Goal: Task Accomplishment & Management: Manage account settings

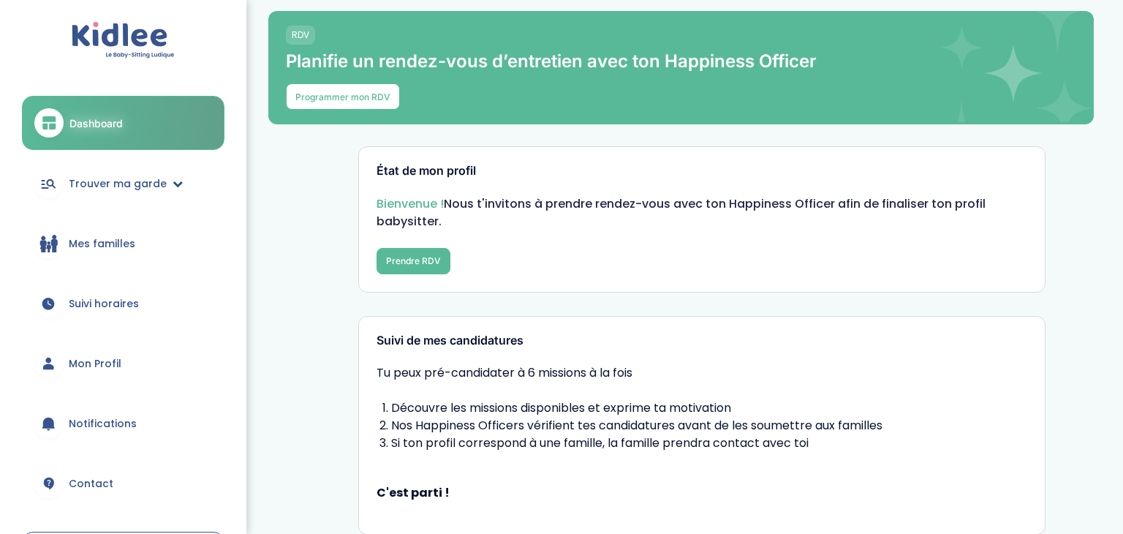
click at [151, 181] on span "Trouver ma garde" at bounding box center [118, 183] width 98 height 15
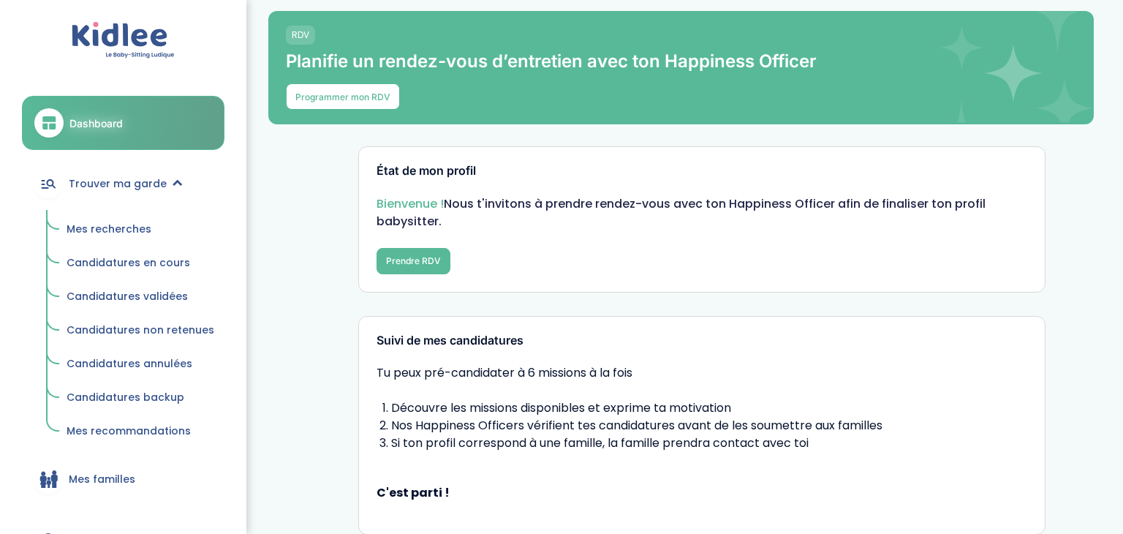
click at [108, 225] on span "Mes recherches" at bounding box center [109, 229] width 85 height 15
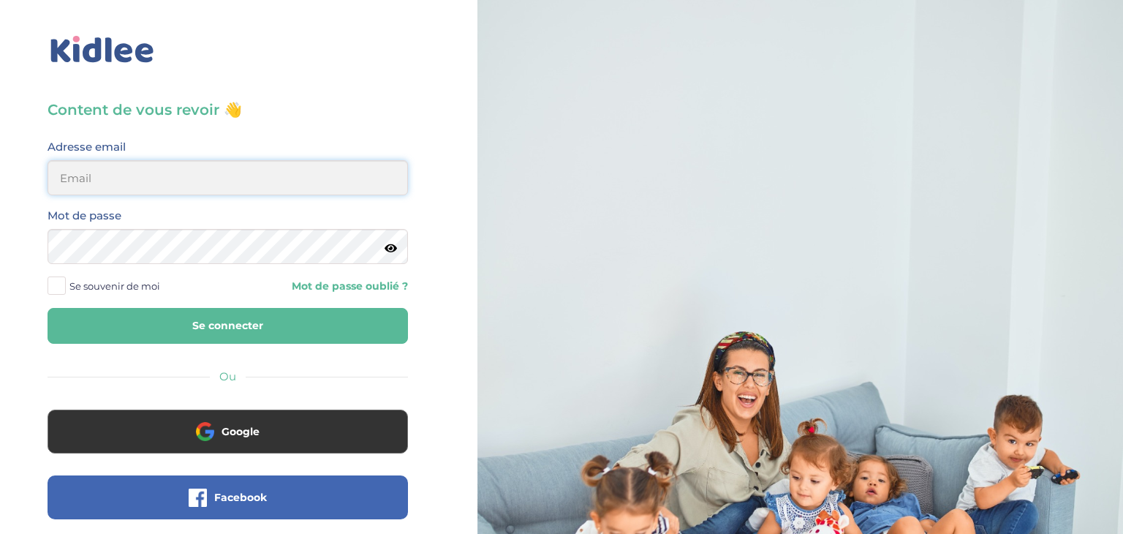
click at [110, 164] on input "email" at bounding box center [228, 177] width 361 height 35
type input "sarrakedjbour@gmail.com"
click at [154, 221] on div "Mot de passe" at bounding box center [228, 235] width 361 height 58
click at [390, 246] on icon at bounding box center [391, 248] width 12 height 11
click at [216, 322] on button "Se connecter" at bounding box center [228, 326] width 361 height 36
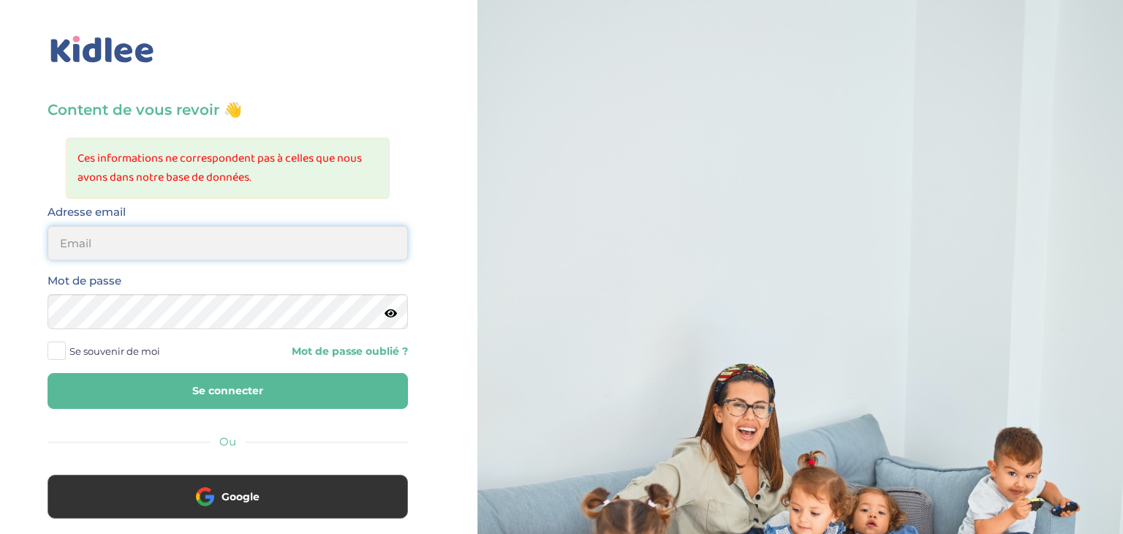
click at [185, 229] on input "email" at bounding box center [228, 242] width 361 height 35
type input "[EMAIL_ADDRESS][DOMAIN_NAME]"
click at [48, 373] on button "Se connecter" at bounding box center [228, 391] width 361 height 36
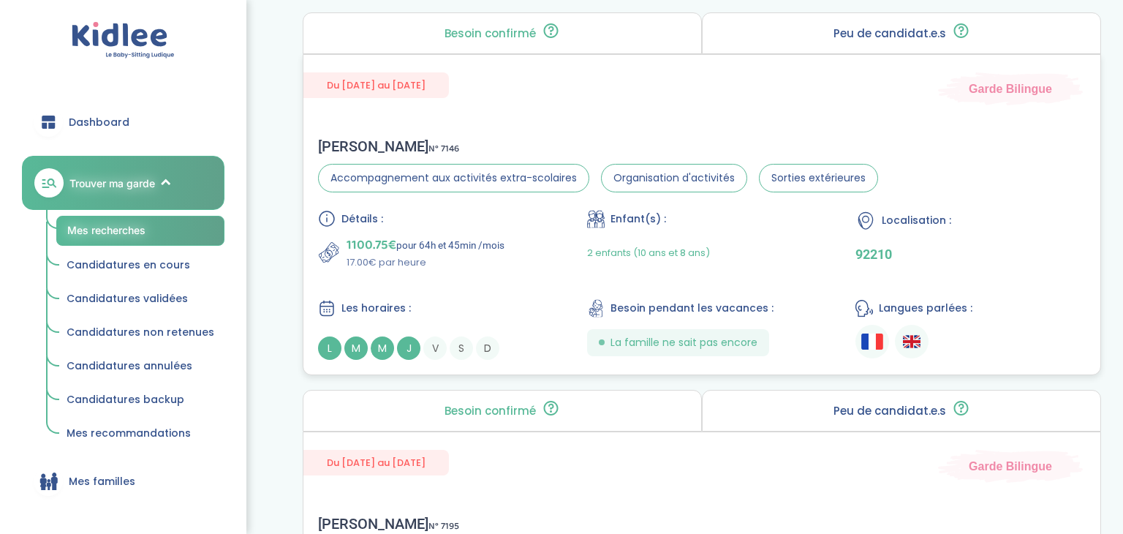
scroll to position [752, 0]
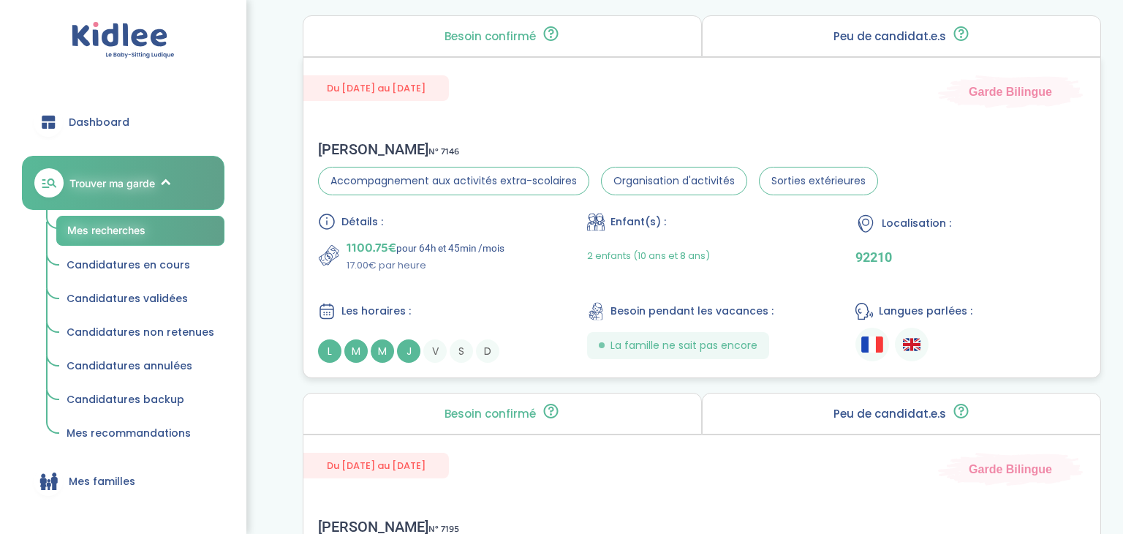
click at [674, 112] on div "Du 01-09-2025 au 31-07-2026 Garde Bilingue Marie M . N° 7146 Accompagnement aux…" at bounding box center [702, 217] width 799 height 321
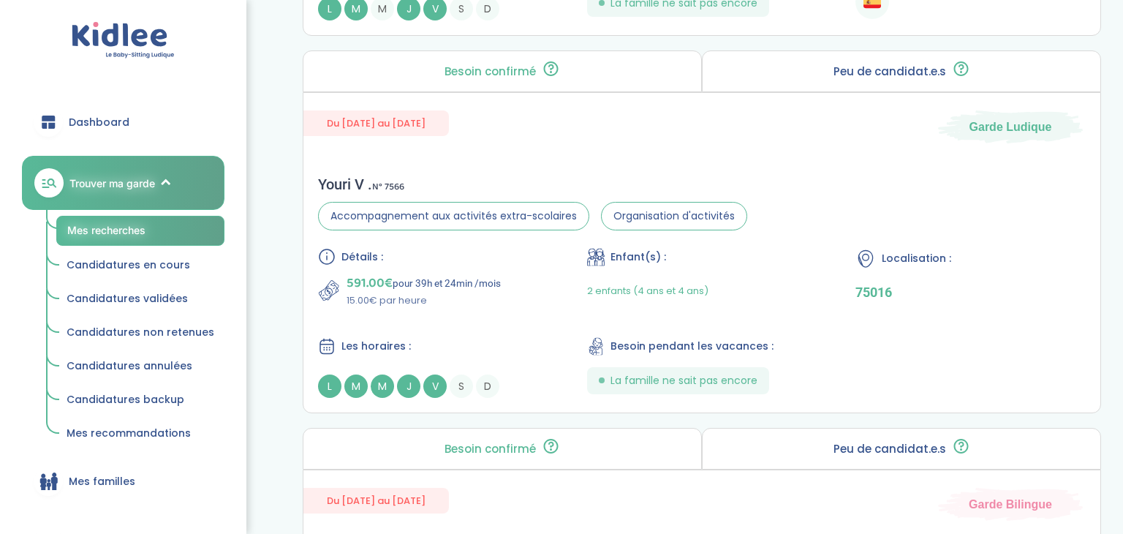
scroll to position [1474, 0]
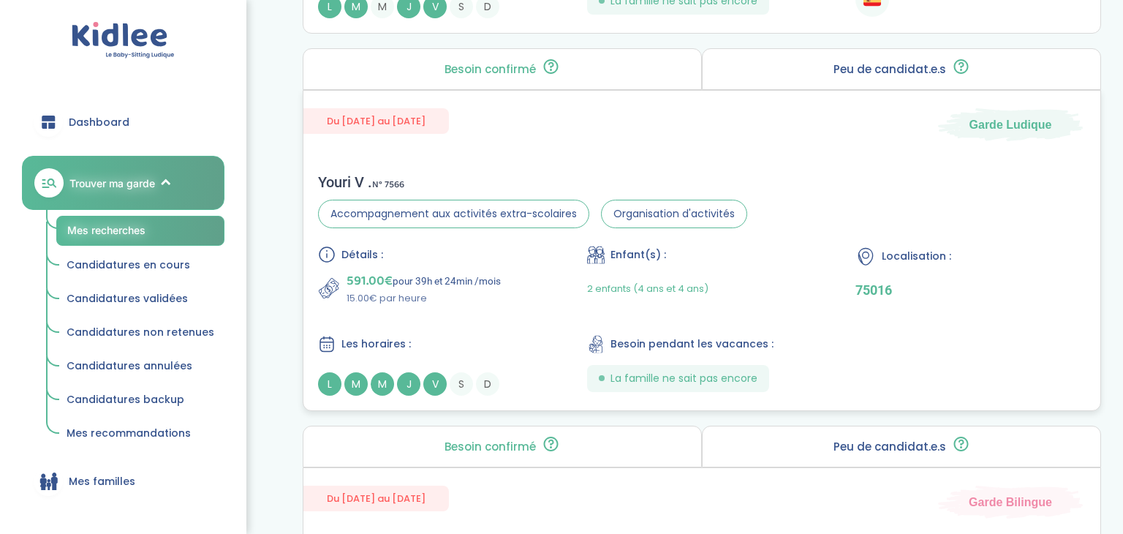
click at [518, 309] on div "Détails : 591.00€ pour 39h et 24min /mois 15.00€ par heure Enfant(s) : 2 enfant…" at bounding box center [702, 321] width 768 height 150
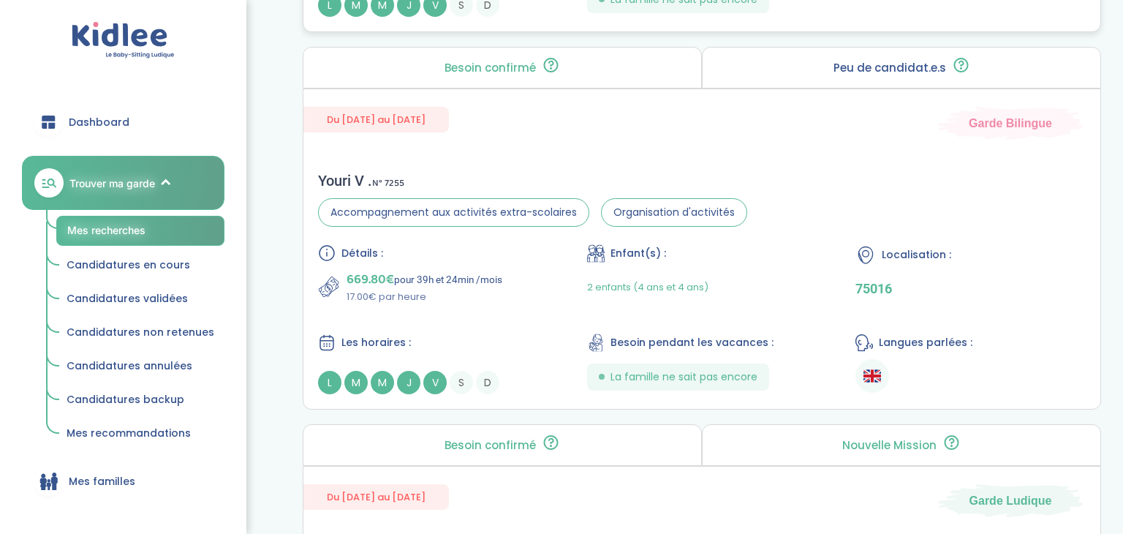
scroll to position [1853, 0]
click at [510, 322] on div "Détails : 669.80€ pour 39h et 24min /mois 17.00€ par heure Enfant(s) : 2 enfant…" at bounding box center [702, 319] width 768 height 150
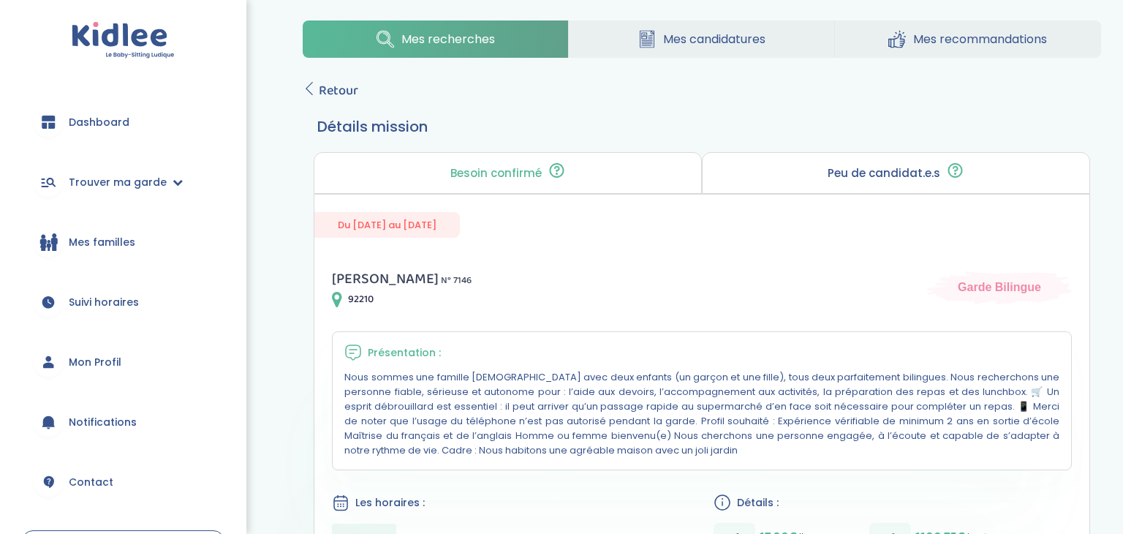
scroll to position [124, 0]
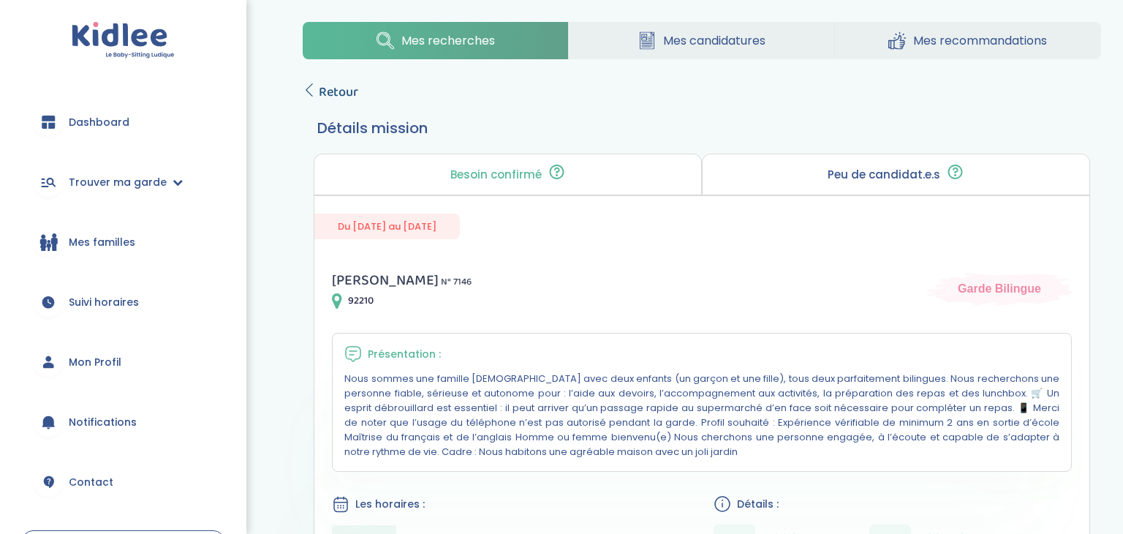
click at [310, 94] on icon at bounding box center [309, 89] width 13 height 13
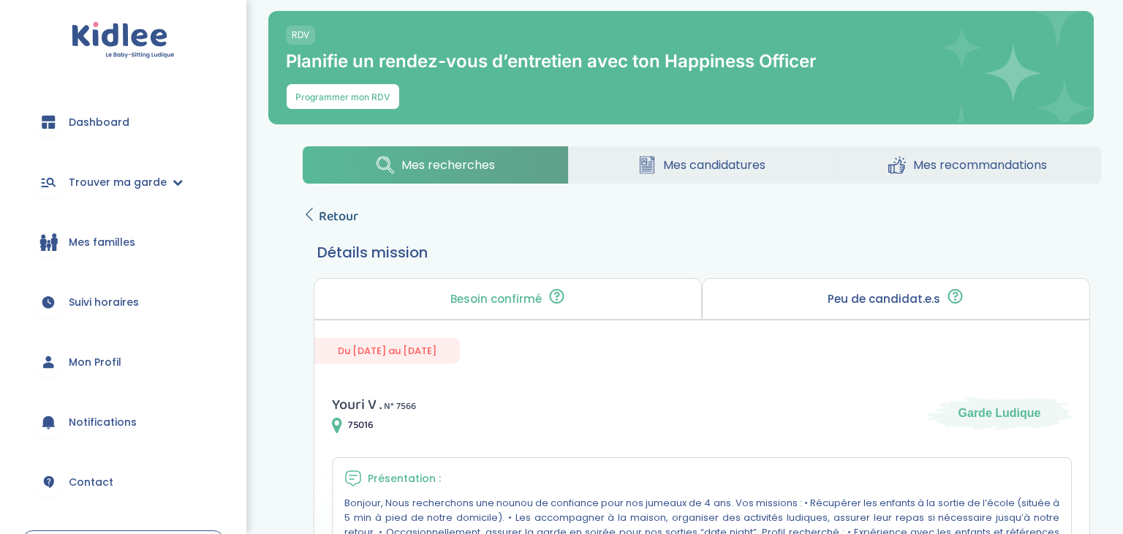
click at [306, 220] on icon at bounding box center [309, 214] width 13 height 13
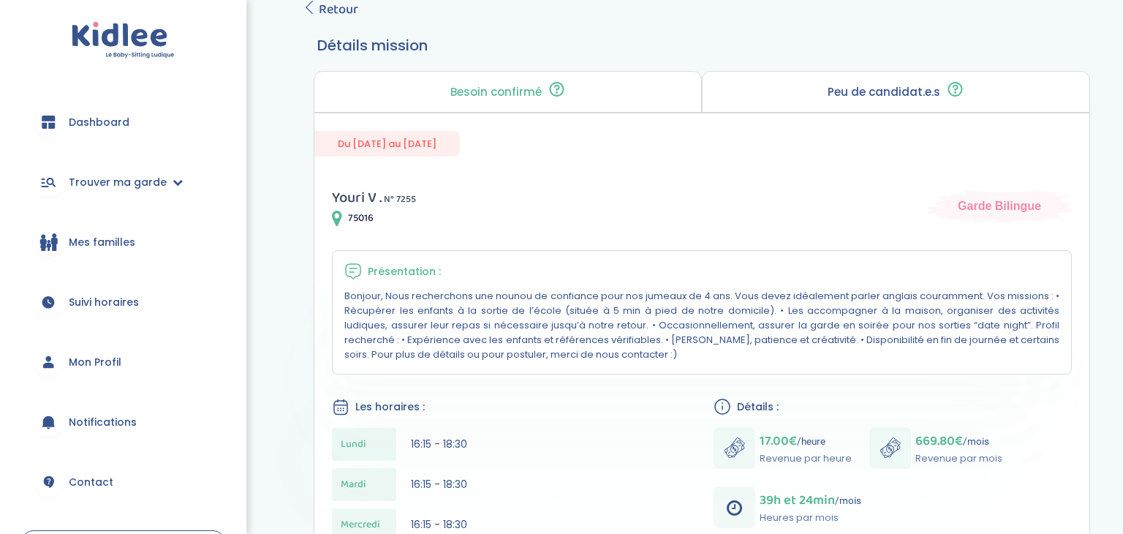
scroll to position [211, 0]
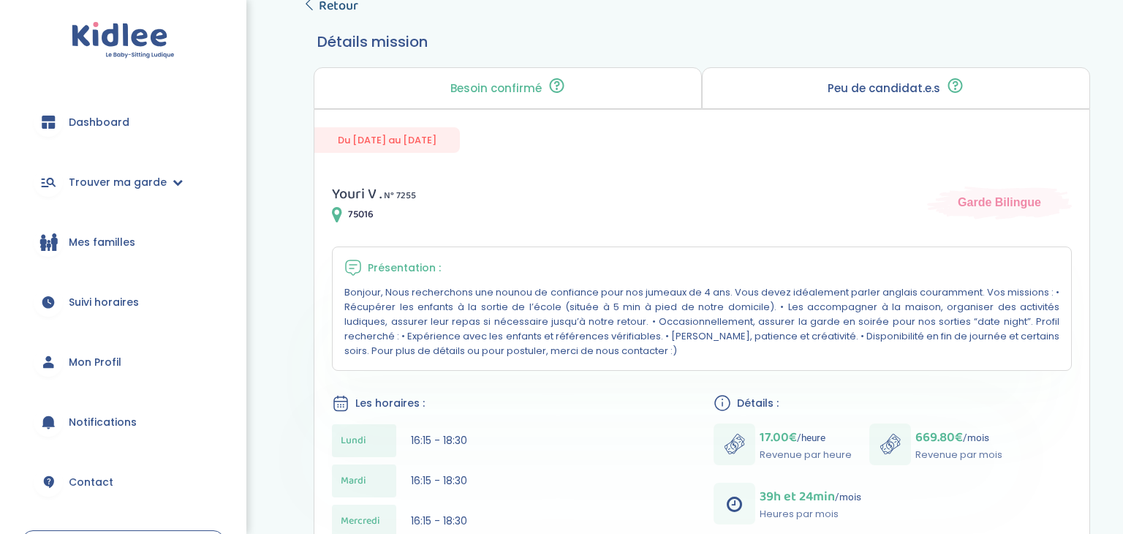
click at [305, 3] on icon at bounding box center [309, 3] width 13 height 13
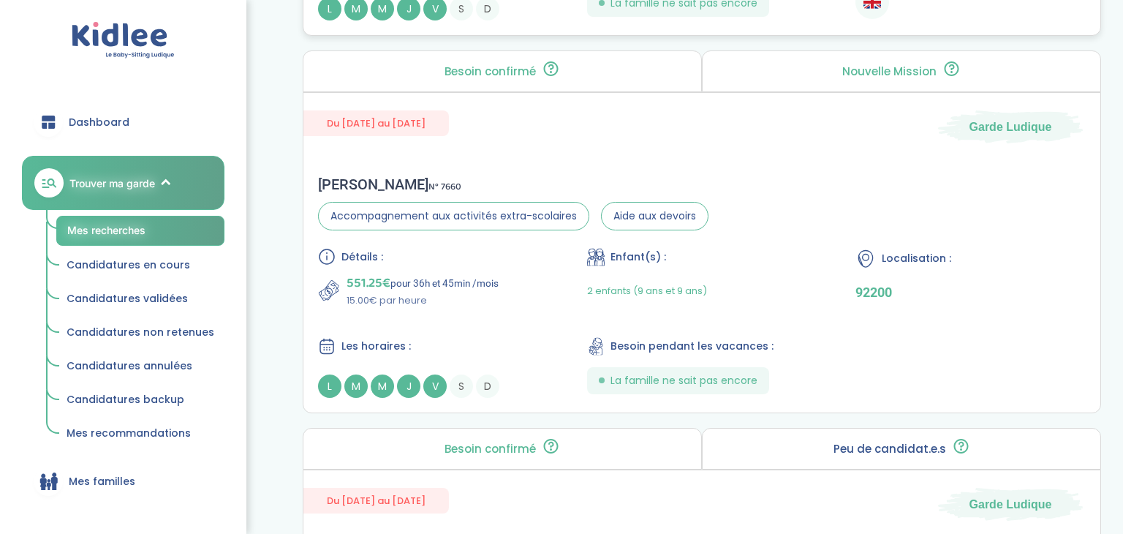
scroll to position [2231, 0]
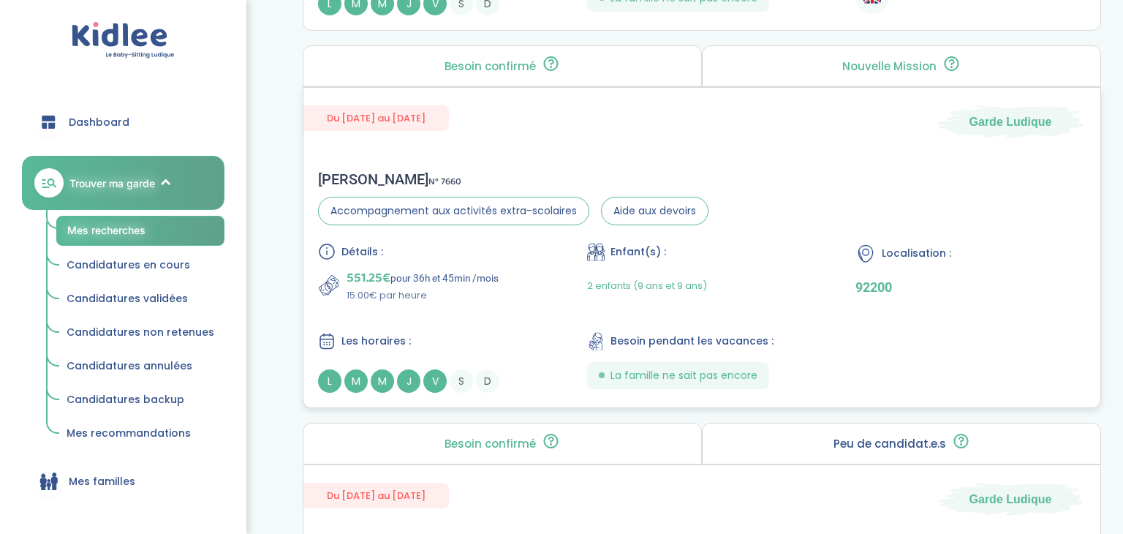
click at [495, 268] on p "551.25€ pour 36h et 45min /mois" at bounding box center [423, 278] width 152 height 20
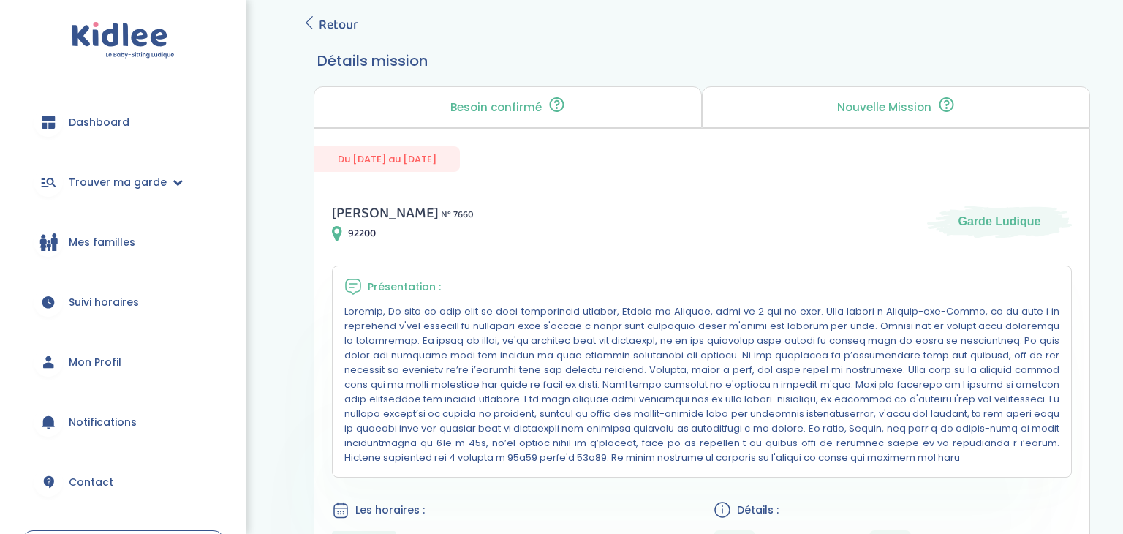
scroll to position [190, 0]
click at [306, 23] on icon at bounding box center [309, 24] width 13 height 13
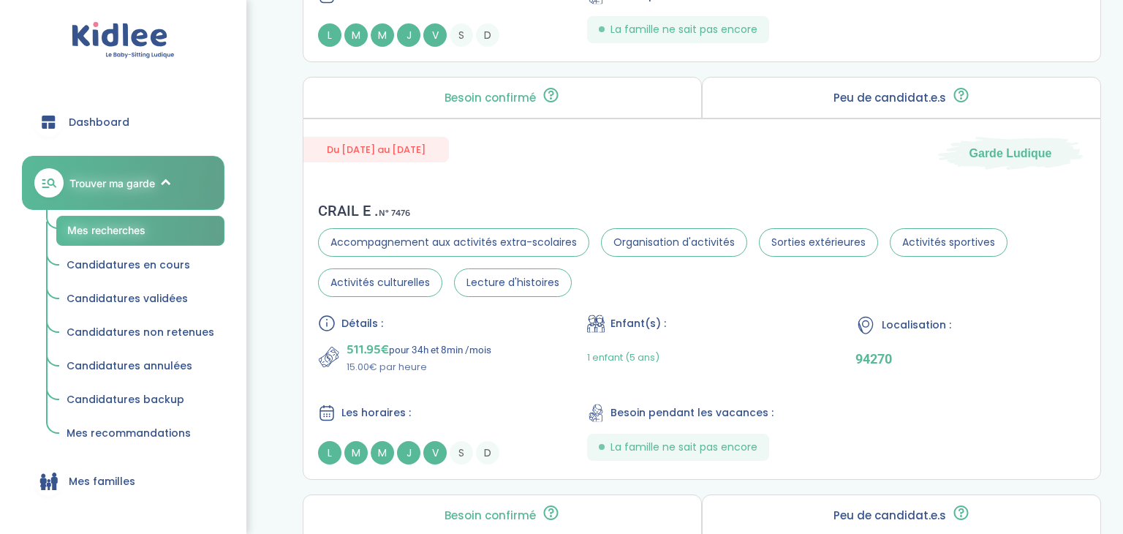
scroll to position [2571, 0]
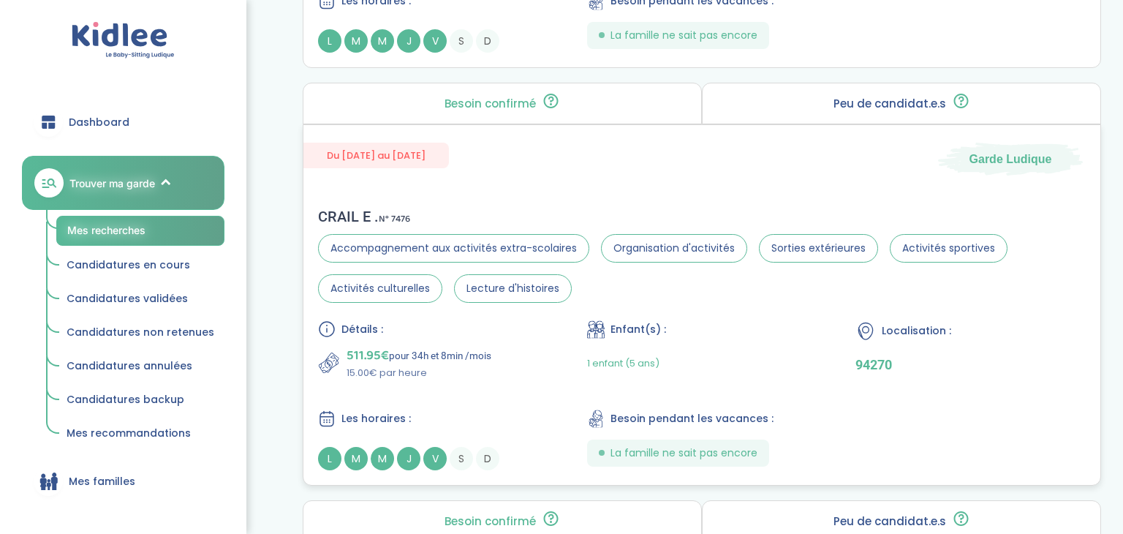
click at [764, 282] on section "Accompagnement aux activités extra-scolaires Organisation d'activités Sorties e…" at bounding box center [702, 268] width 768 height 69
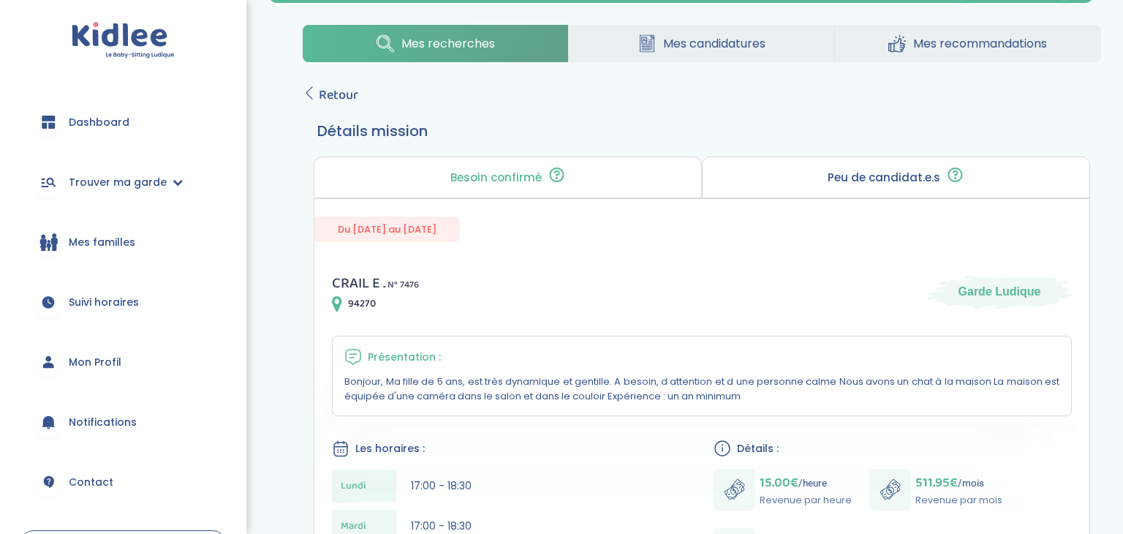
scroll to position [110, 0]
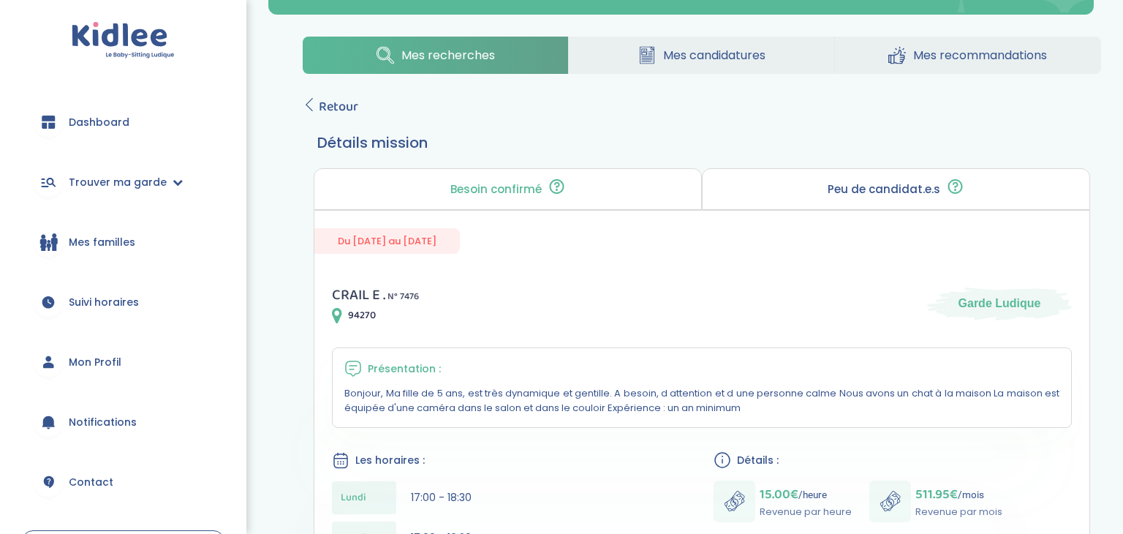
click at [116, 121] on span "Dashboard" at bounding box center [99, 122] width 61 height 15
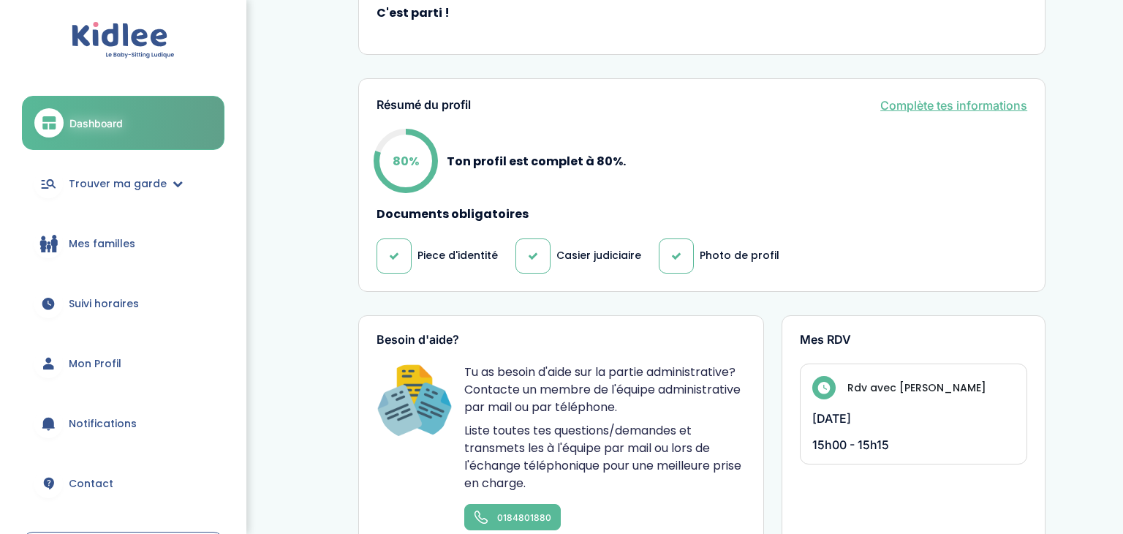
scroll to position [481, 0]
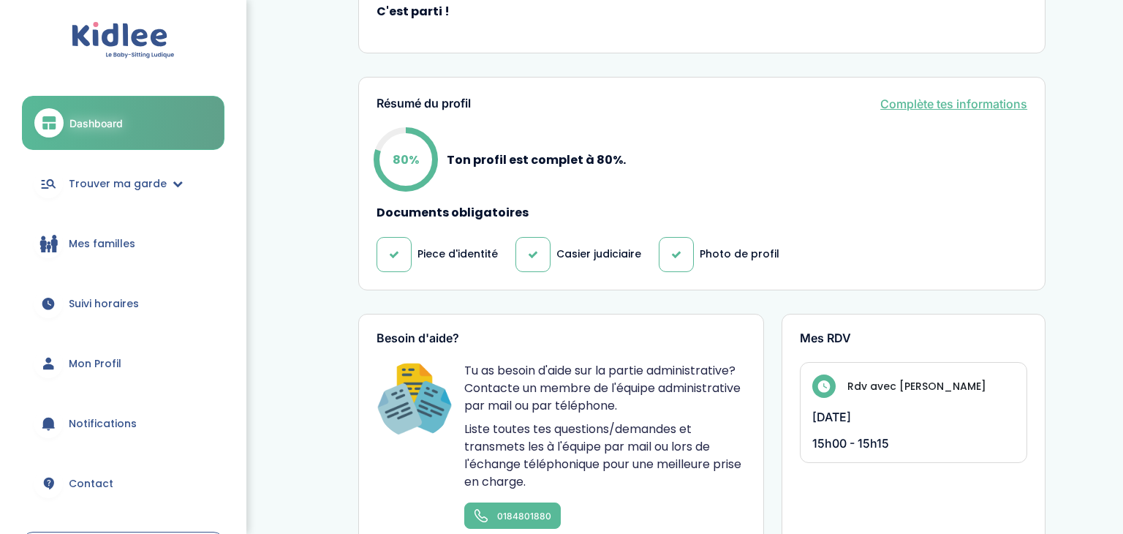
click at [80, 360] on span "Mon Profil" at bounding box center [95, 363] width 53 height 15
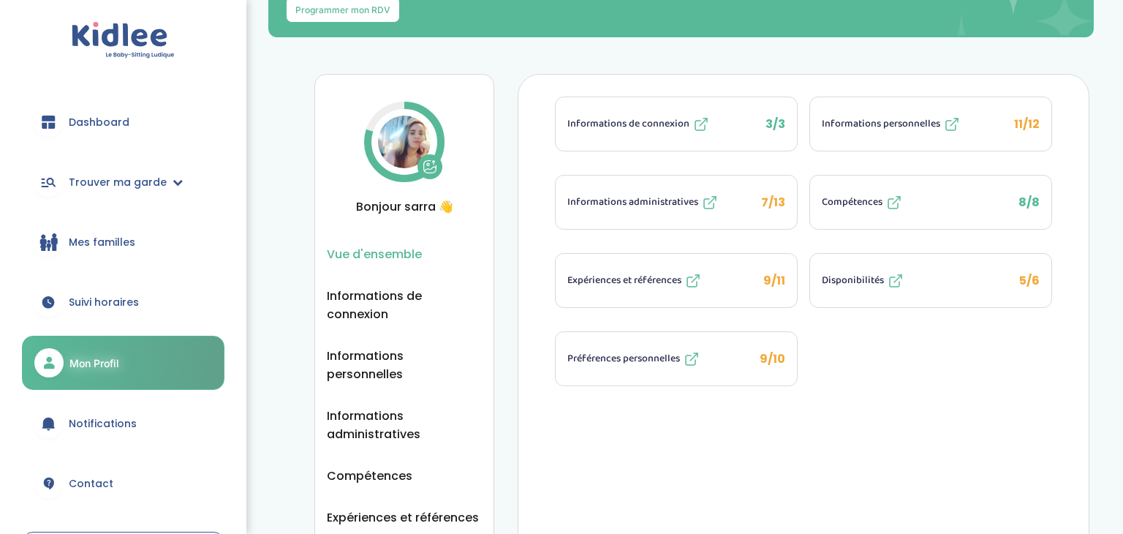
scroll to position [88, 0]
click at [725, 283] on button "Expériences et références 9/11" at bounding box center [676, 279] width 241 height 53
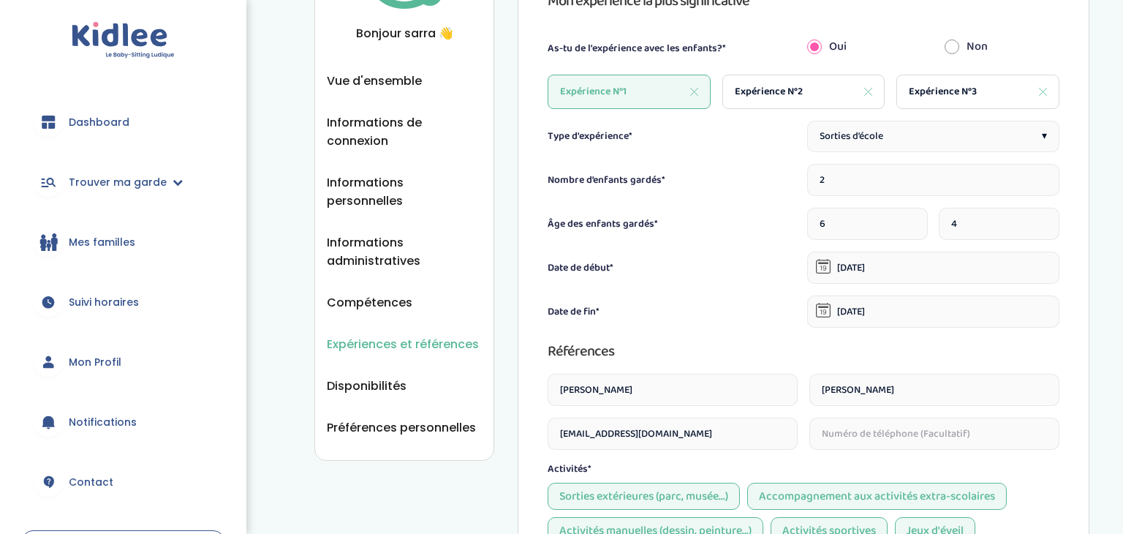
scroll to position [243, 0]
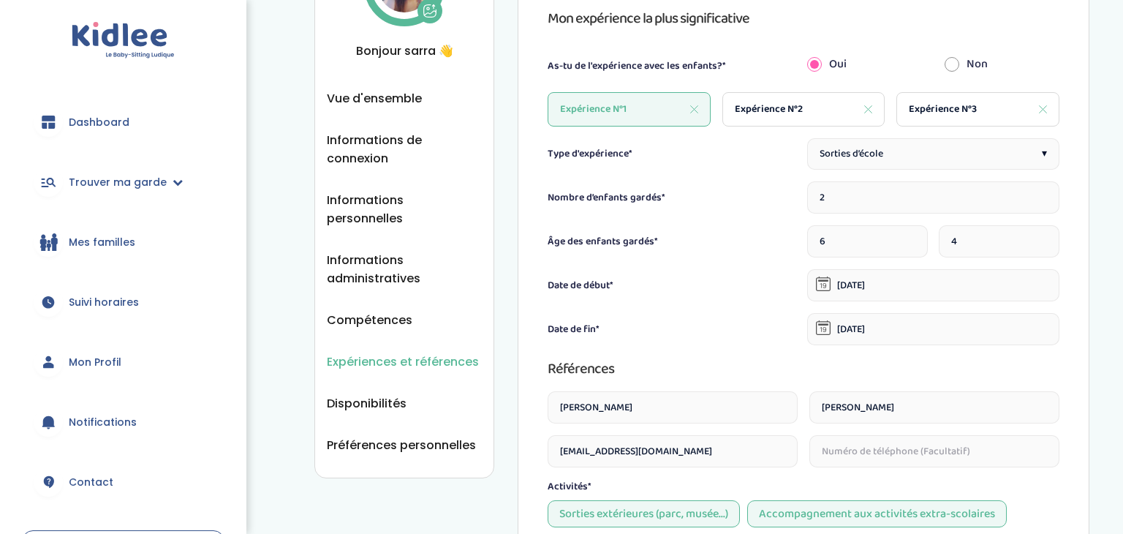
click at [750, 105] on span "Expérience N°2" at bounding box center [769, 109] width 68 height 15
type input "1"
type input "3"
type input "[DATE]"
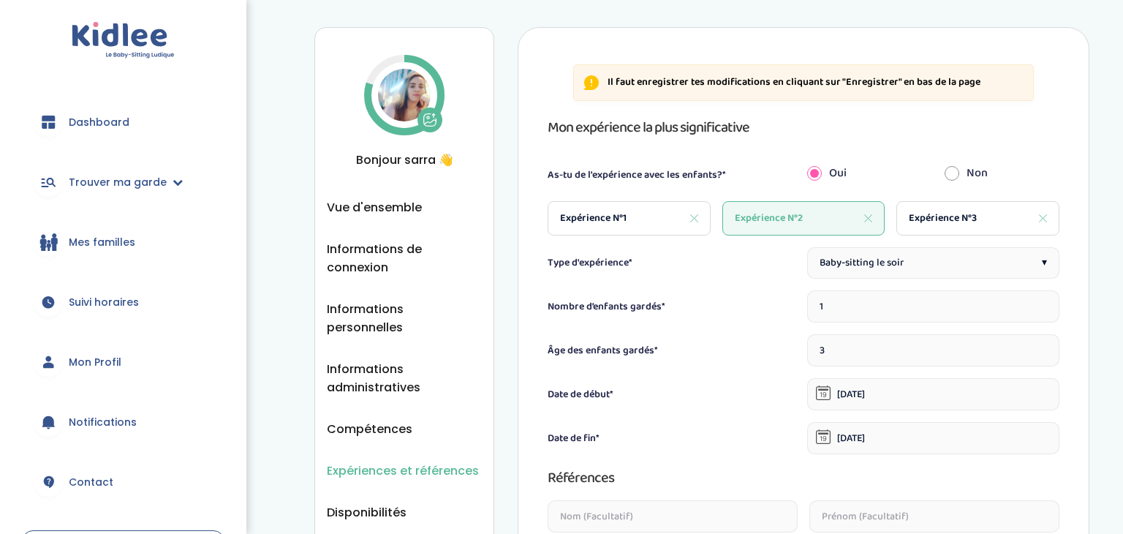
scroll to position [132, 0]
click at [948, 224] on span "Expérience N°3" at bounding box center [943, 219] width 68 height 15
type input "7"
type input "19-01-2024"
type input "10-07-2024"
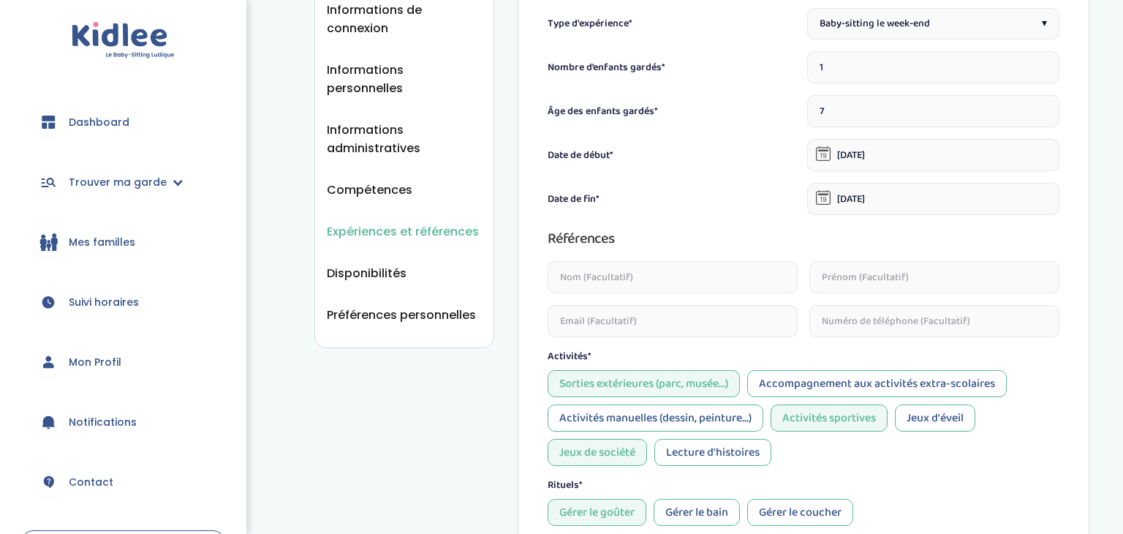
scroll to position [374, 0]
click at [384, 263] on span "Disponibilités" at bounding box center [367, 272] width 80 height 18
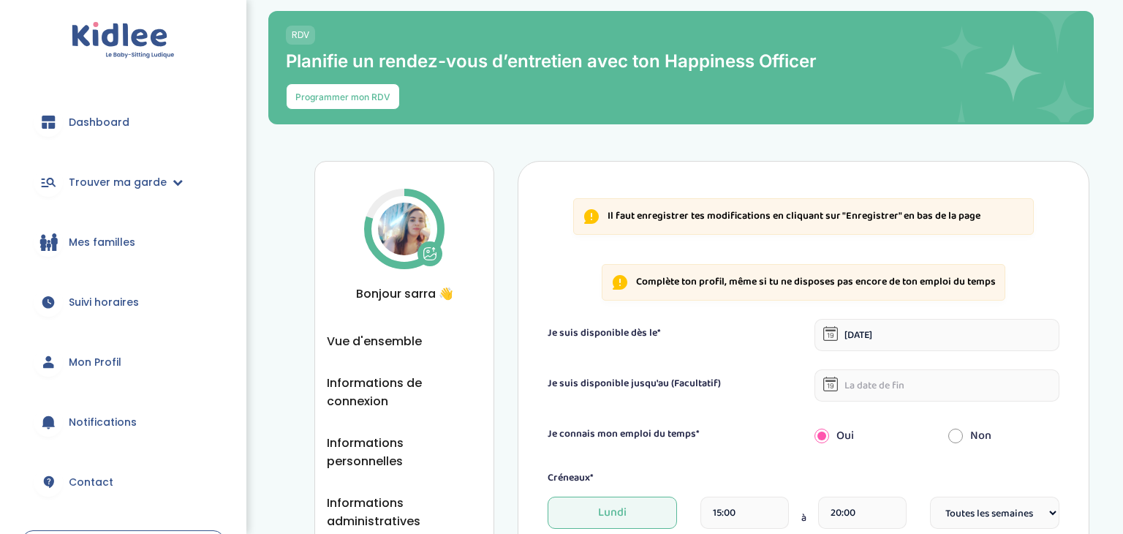
select select "1"
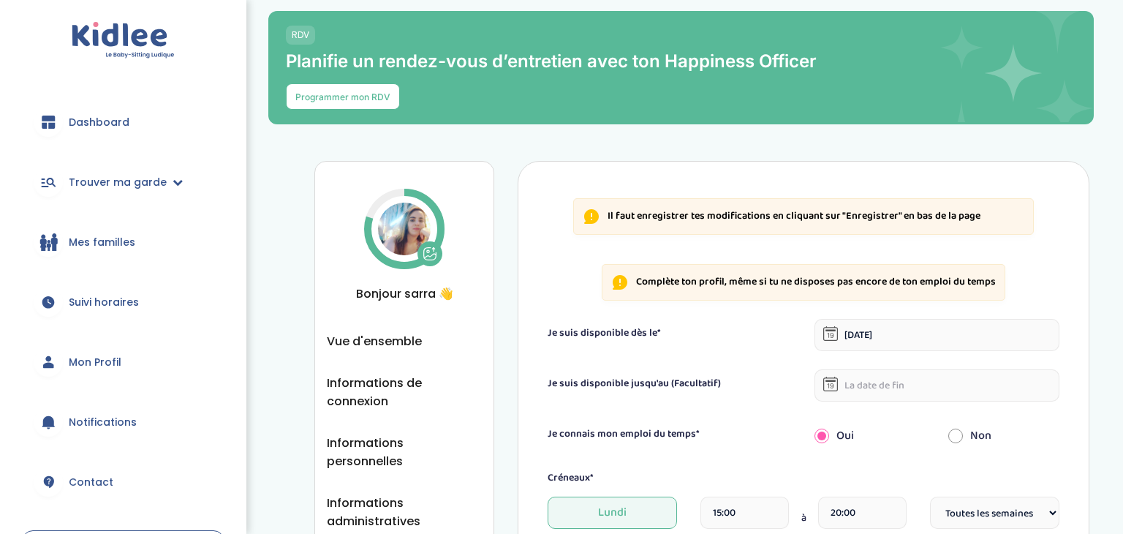
select select "1"
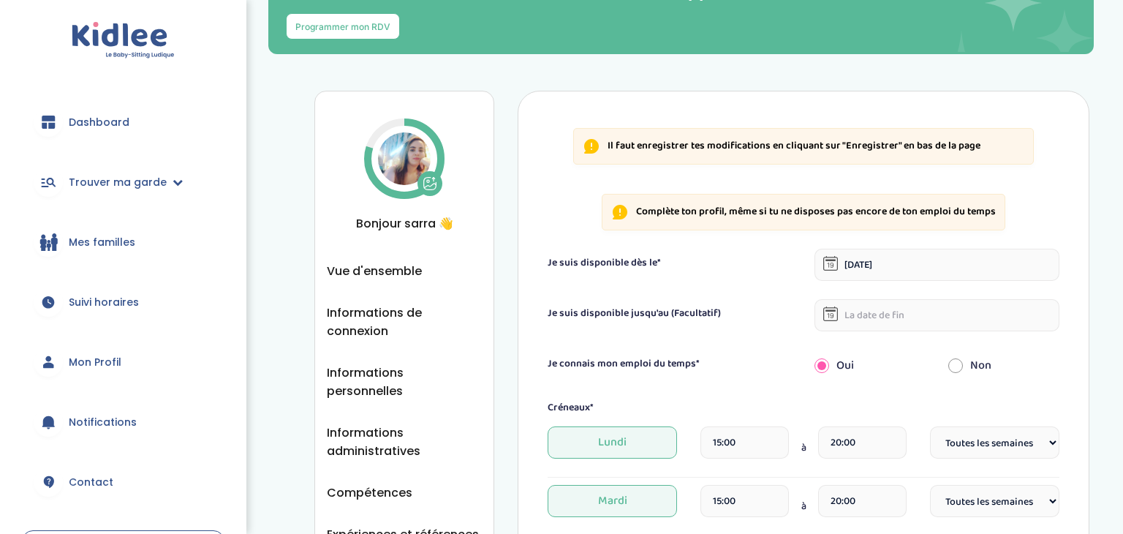
scroll to position [73, 0]
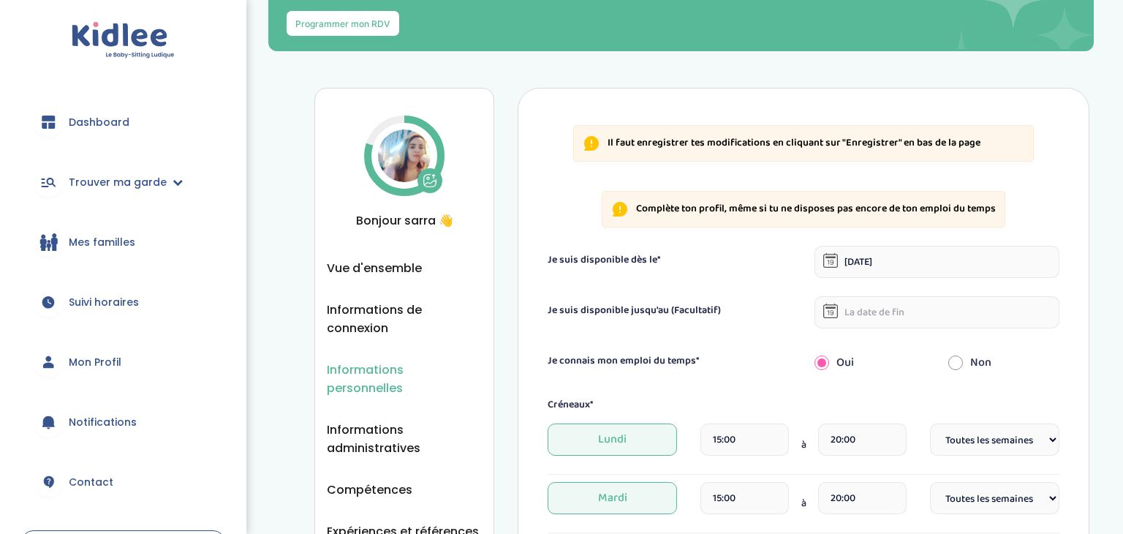
click at [368, 367] on span "Informations personnelles" at bounding box center [404, 379] width 155 height 37
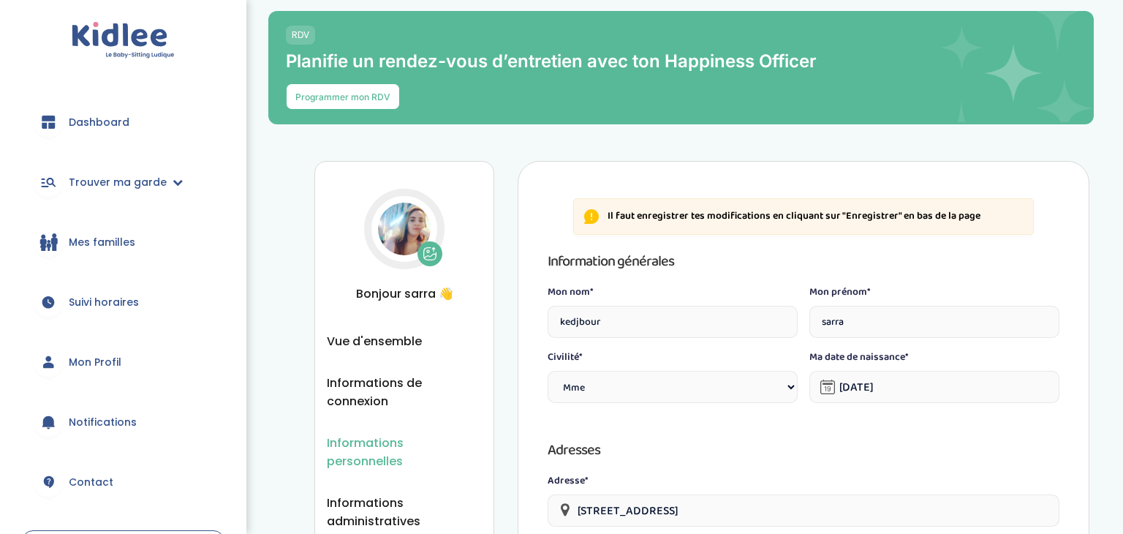
select select "1"
select select "6"
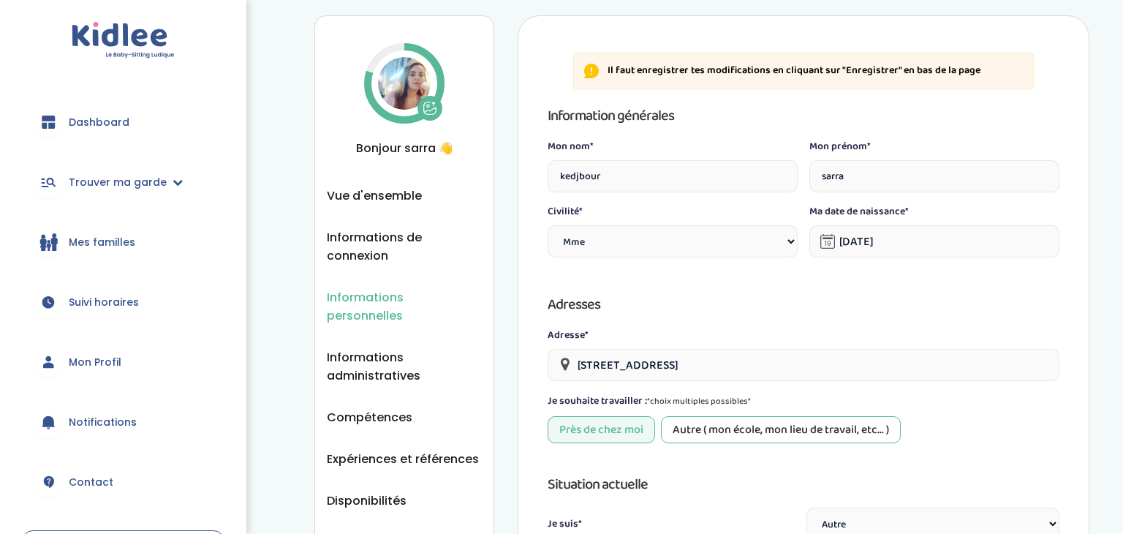
scroll to position [144, 0]
click at [367, 350] on span "Informations administratives" at bounding box center [404, 368] width 155 height 37
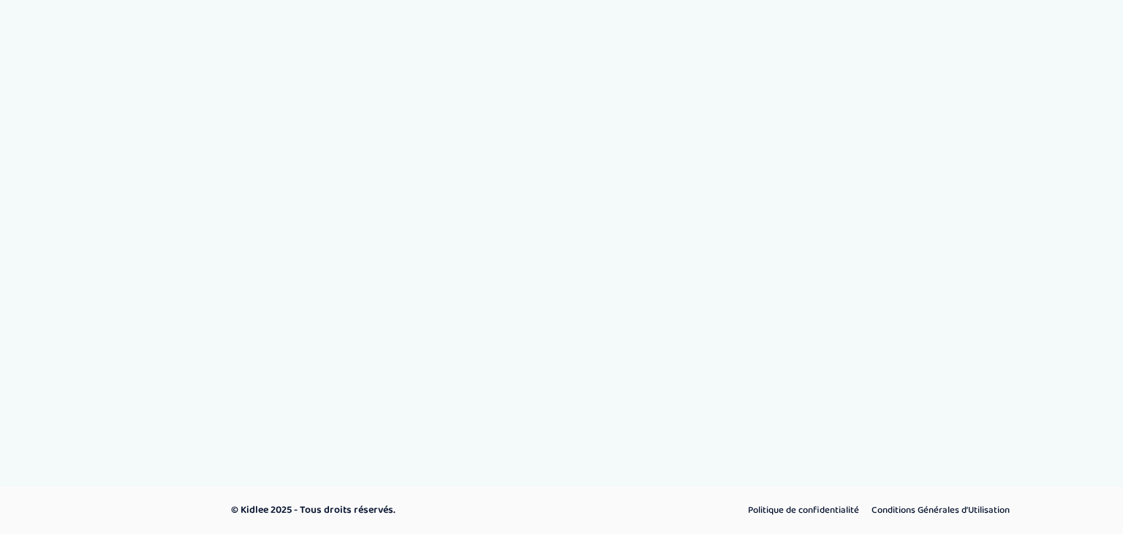
select select "Titre de séjour"
select select "Carte de résident"
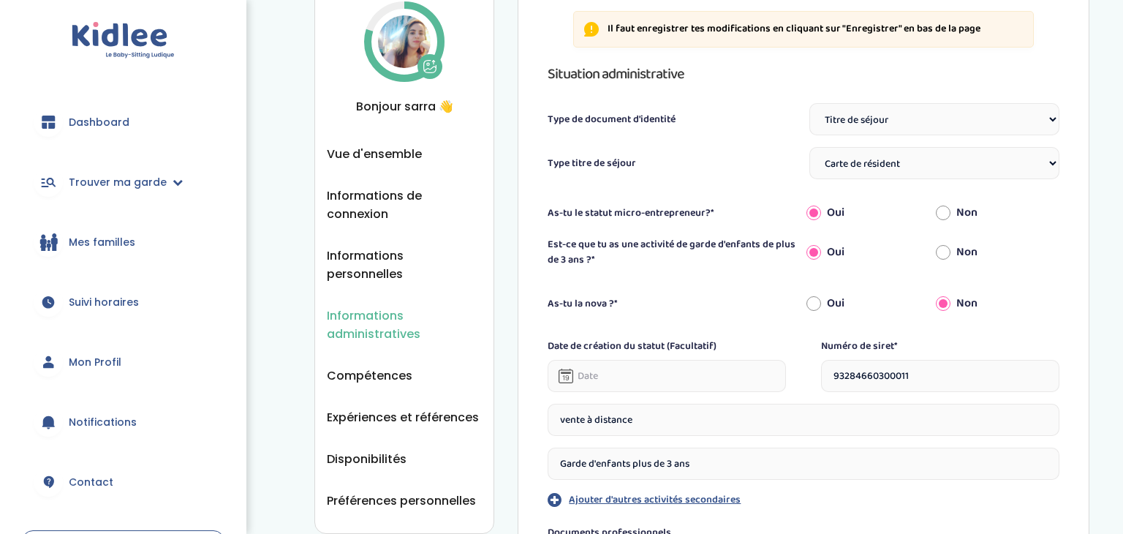
scroll to position [190, 0]
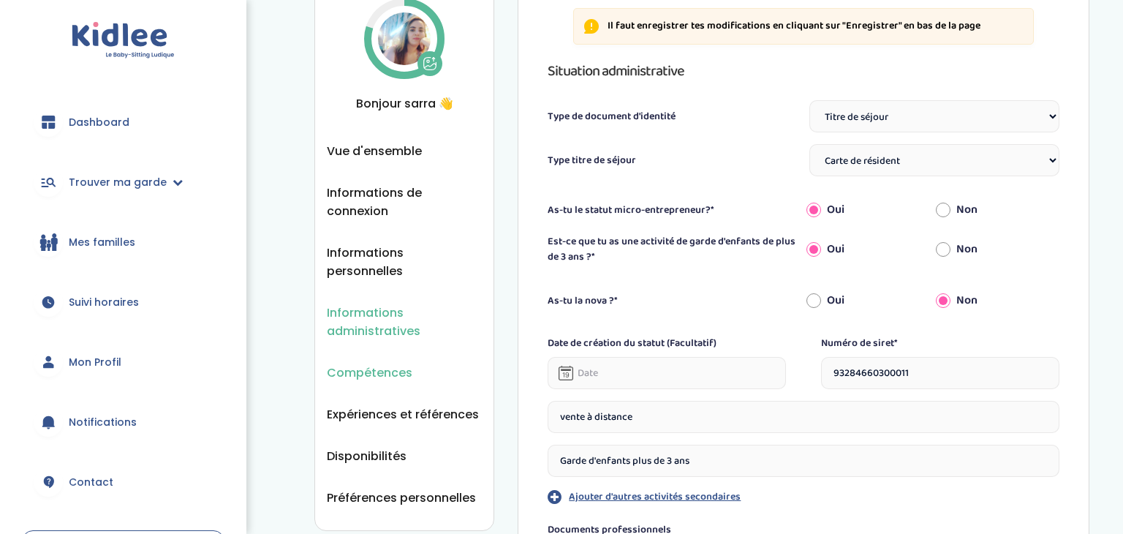
click at [352, 363] on span "Compétences" at bounding box center [370, 372] width 86 height 18
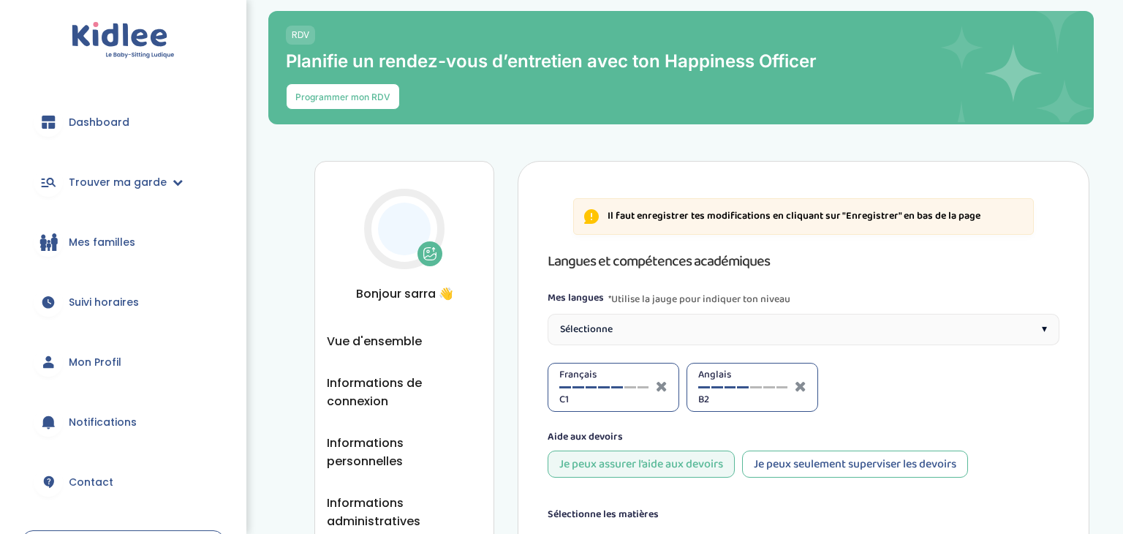
select select "Terminale"
select select "CM2"
select select "6eme"
select select "CM2"
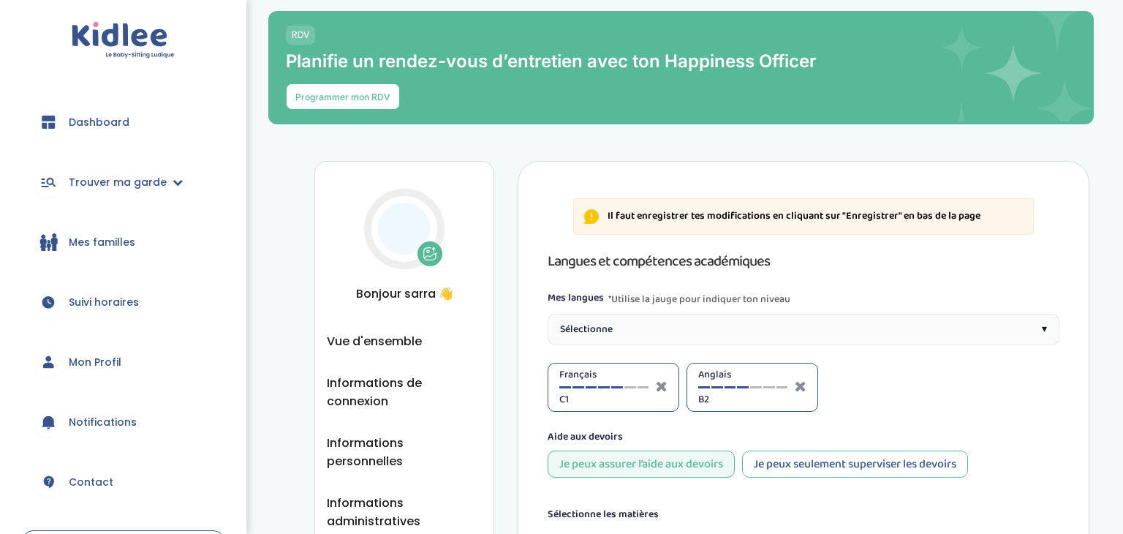
select select "CM2"
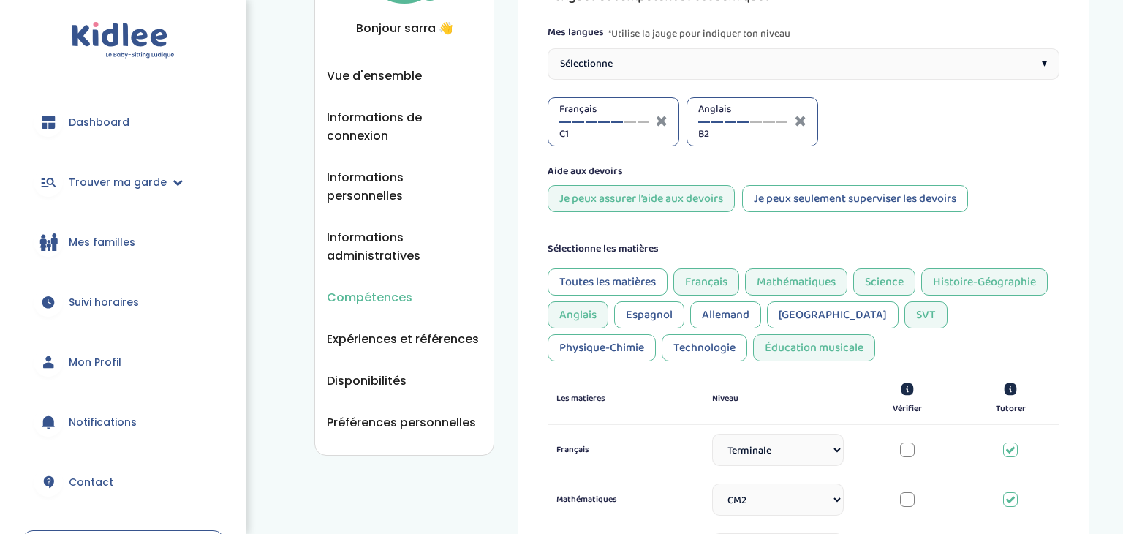
scroll to position [266, 0]
click at [634, 120] on div at bounding box center [631, 121] width 12 height 2
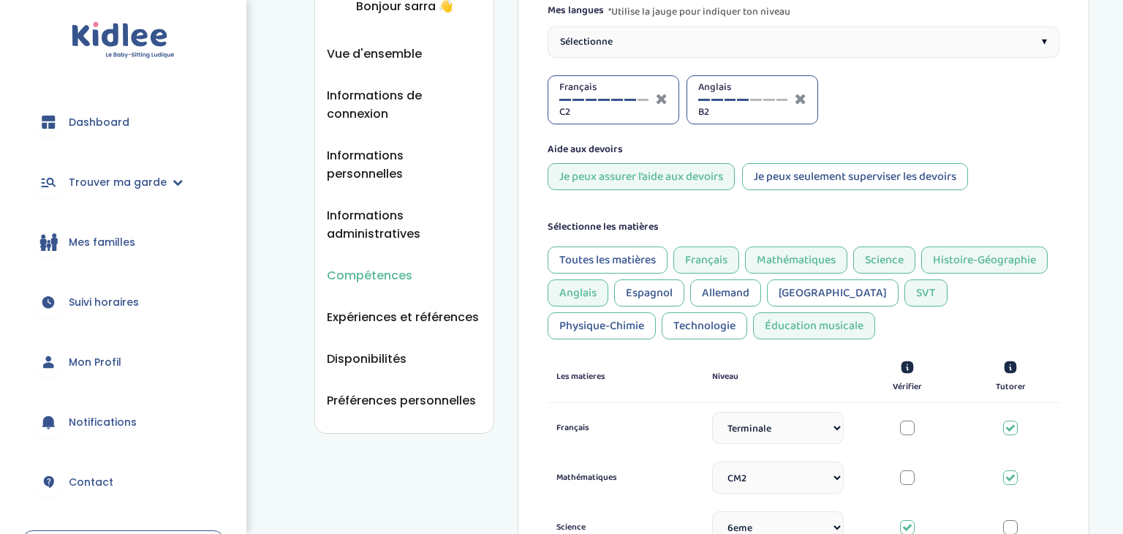
scroll to position [270, 0]
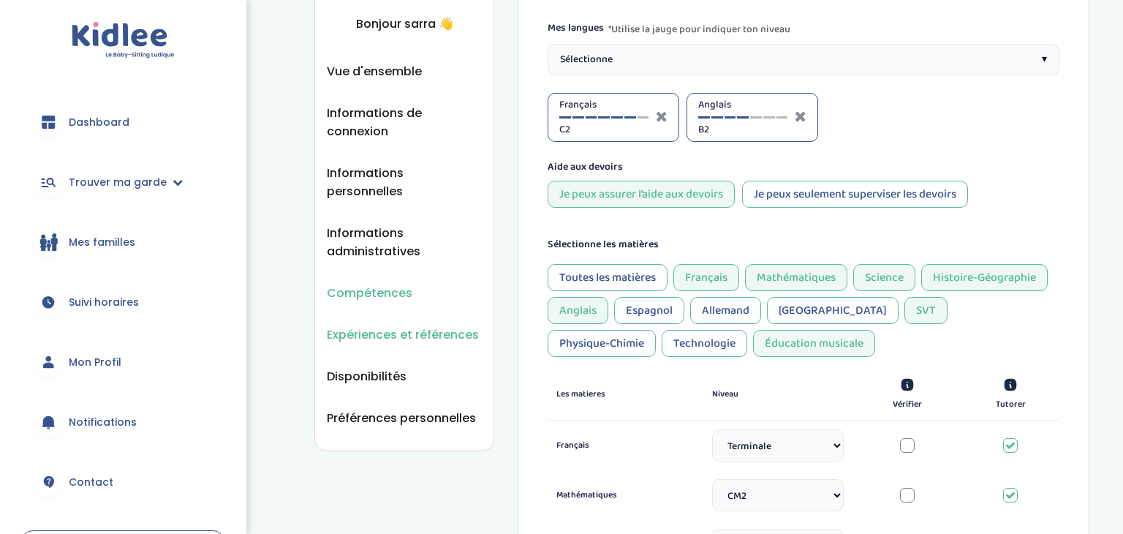
click at [398, 325] on span "Expériences et références" at bounding box center [403, 334] width 152 height 18
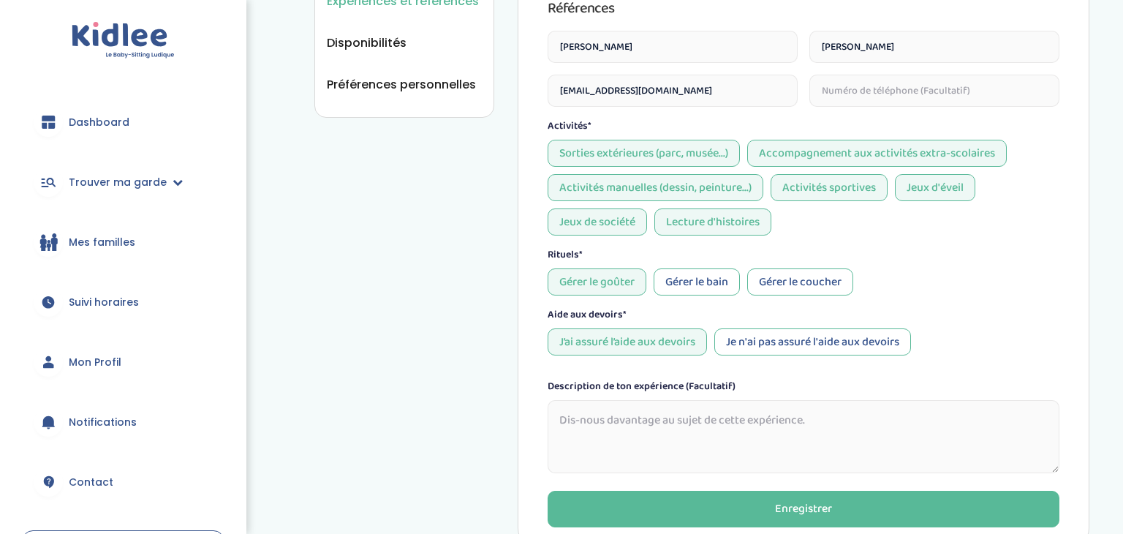
scroll to position [611, 0]
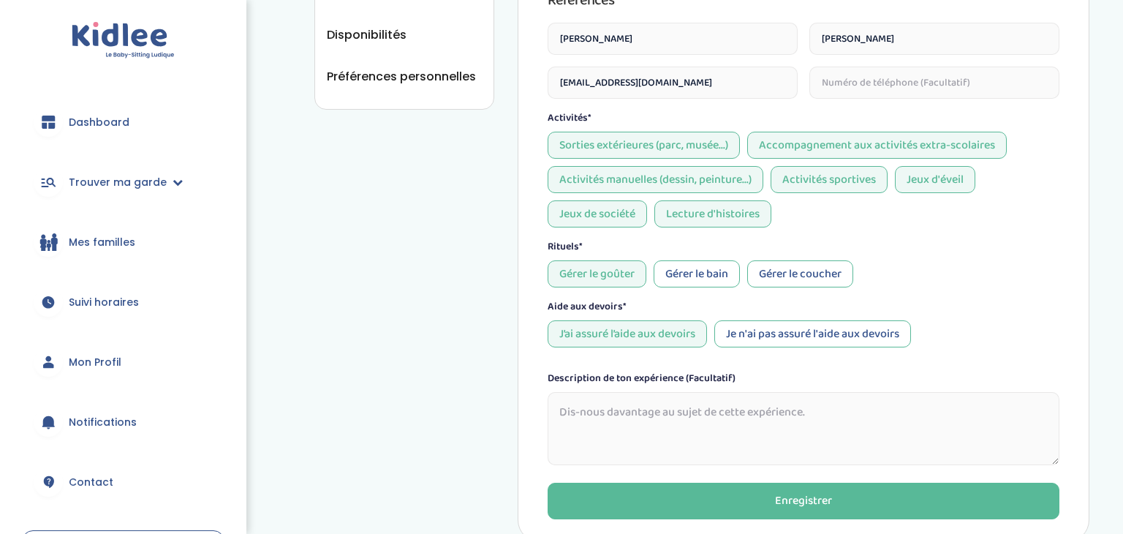
click at [580, 197] on div "Sorties extérieures (parc, musée...) Accompagnement aux activités extra-scolair…" at bounding box center [804, 180] width 512 height 96
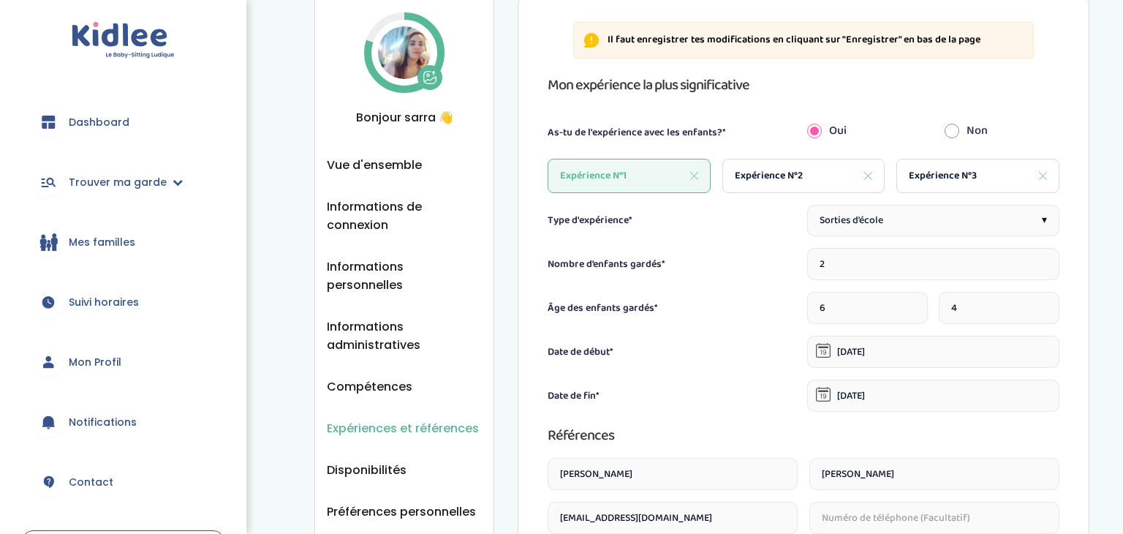
scroll to position [177, 0]
click at [930, 172] on span "Expérience N°3" at bounding box center [943, 174] width 68 height 15
type input "1"
type input "7"
type input "19-01-2024"
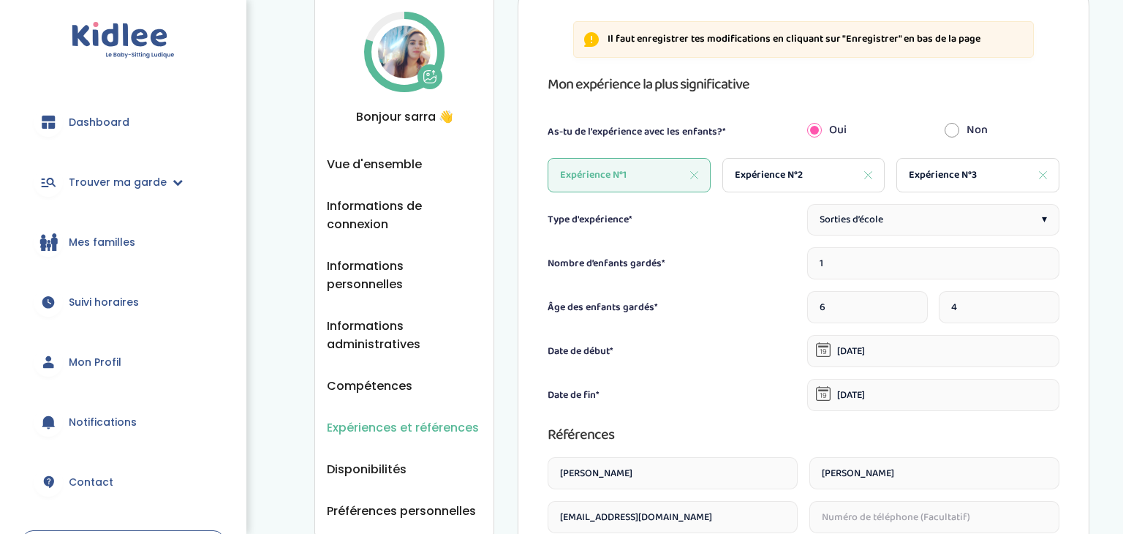
type input "10-07-2024"
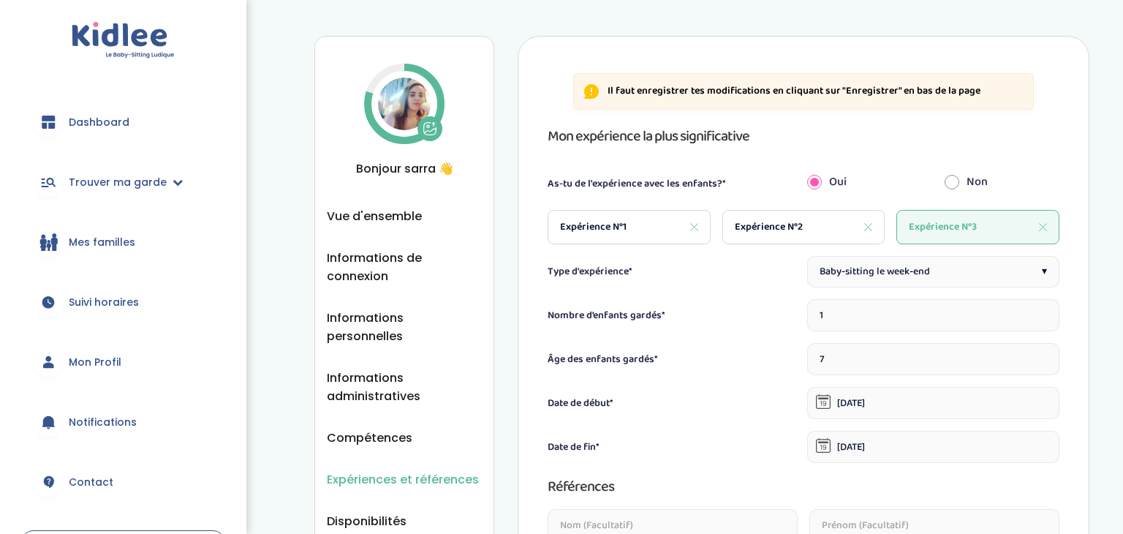
scroll to position [0, 0]
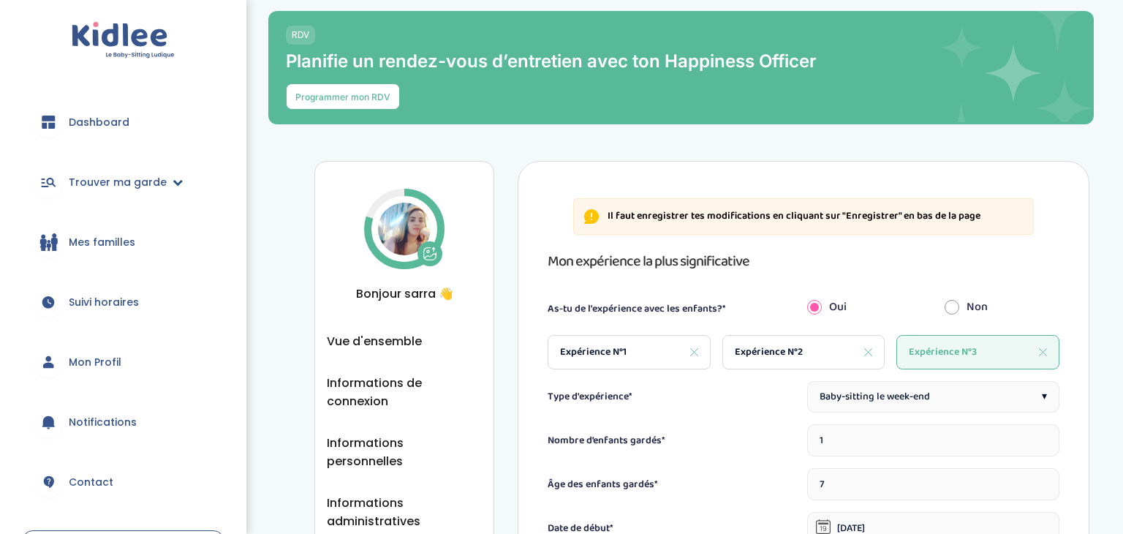
click at [80, 182] on span "Trouver ma garde" at bounding box center [118, 182] width 98 height 15
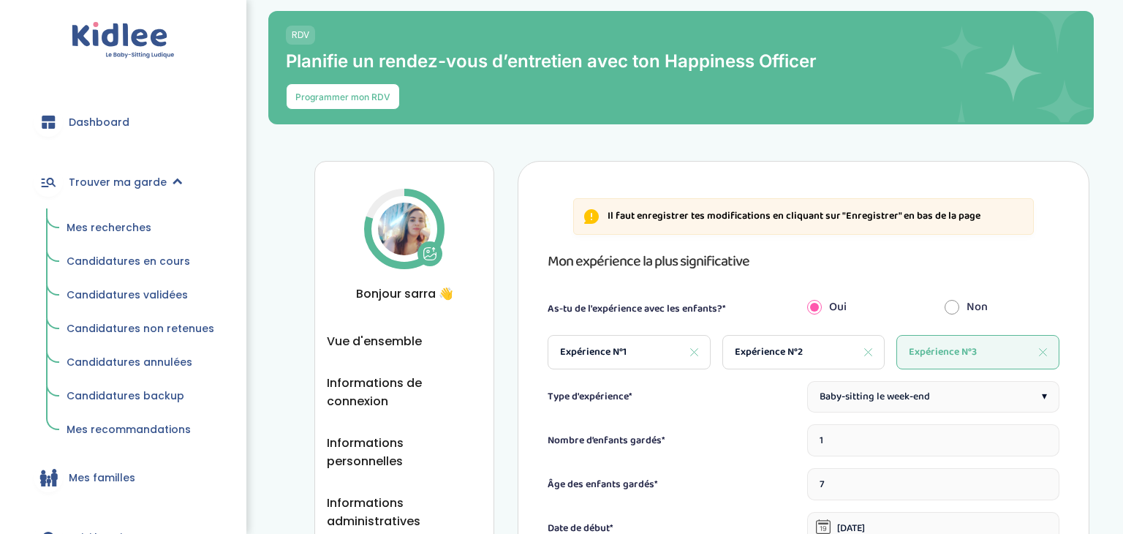
click at [86, 231] on span "Mes recherches" at bounding box center [109, 227] width 85 height 15
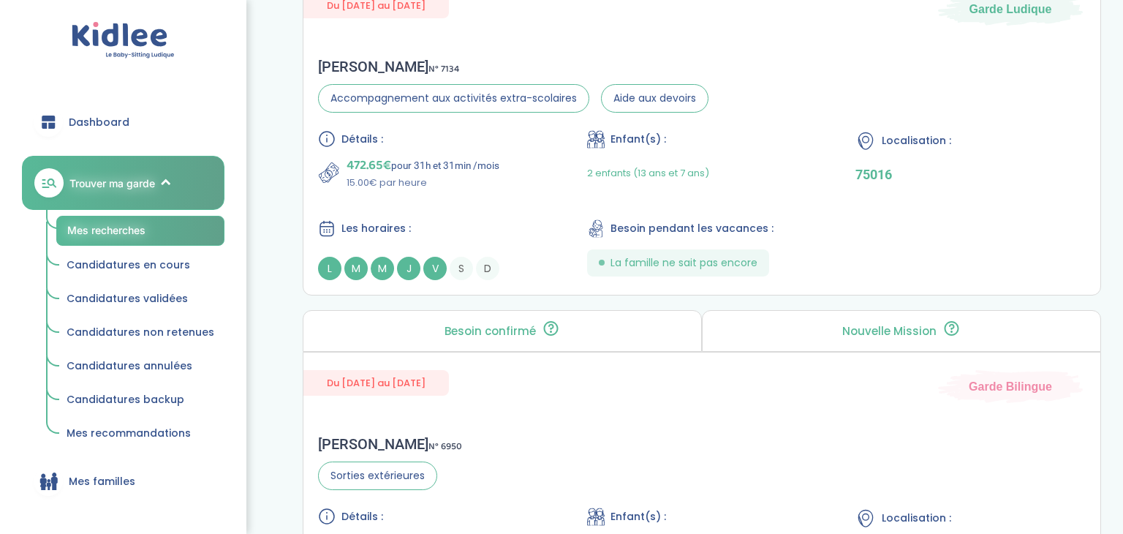
scroll to position [4195, 0]
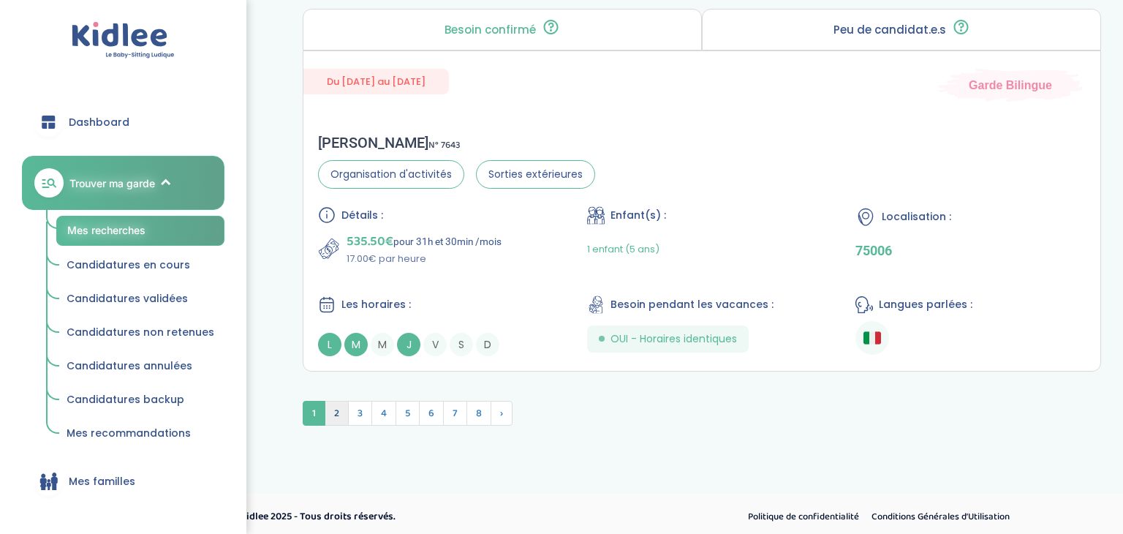
click at [340, 401] on span "2" at bounding box center [337, 413] width 24 height 25
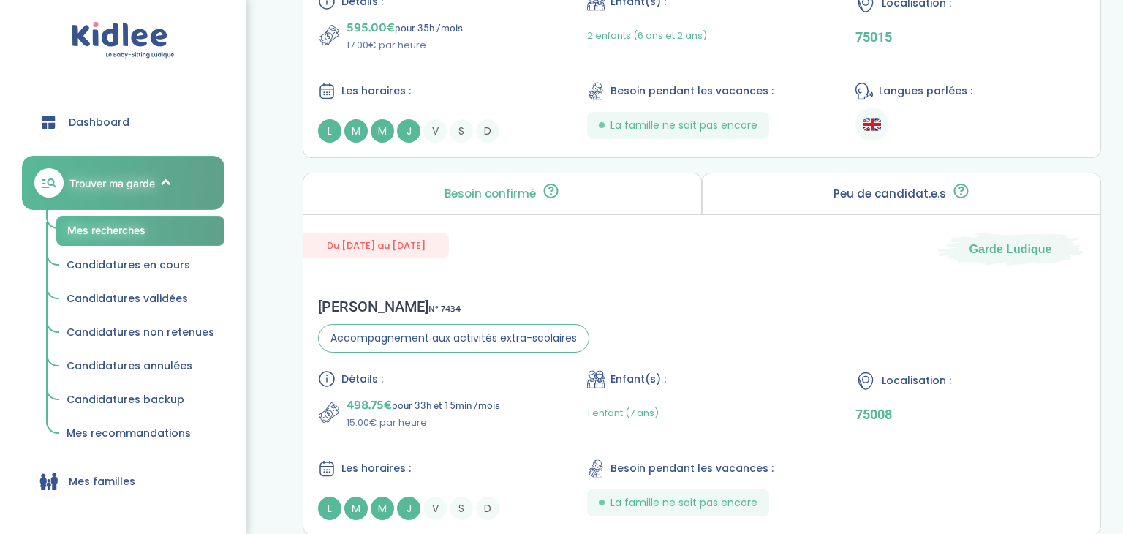
scroll to position [4235, 0]
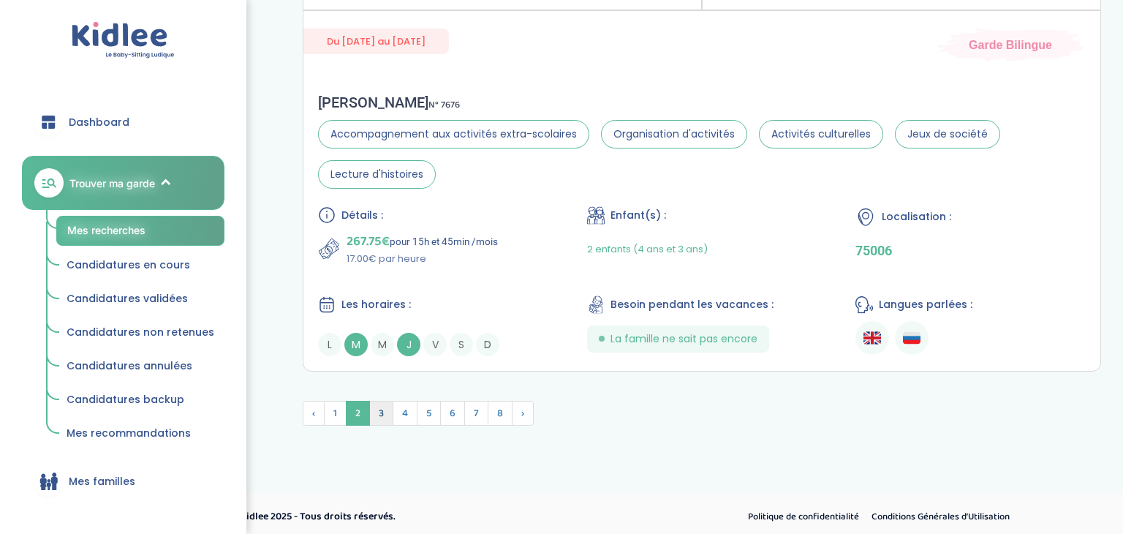
click at [379, 405] on span "3" at bounding box center [381, 413] width 24 height 25
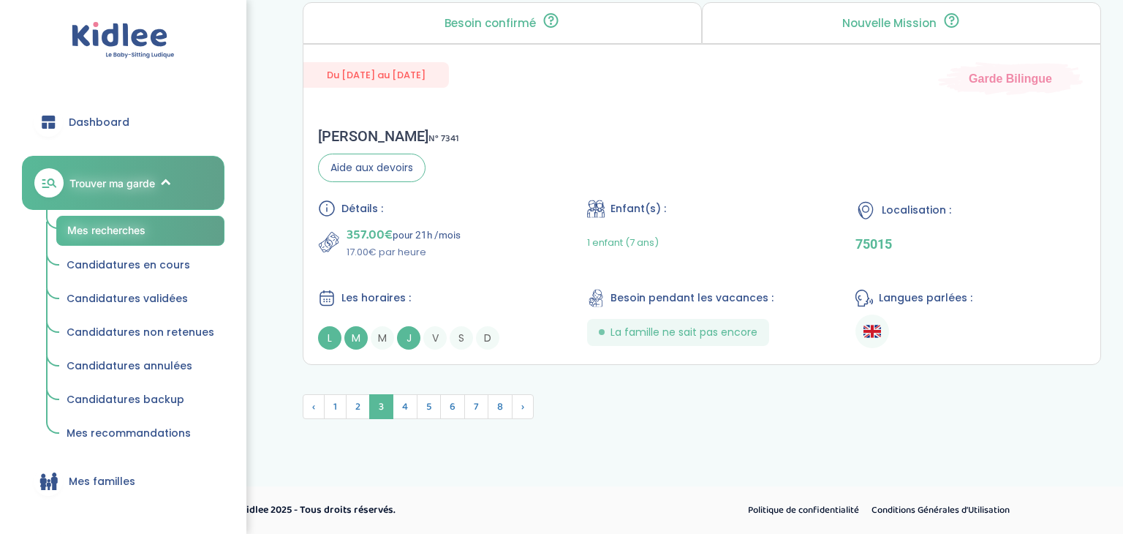
scroll to position [4155, 0]
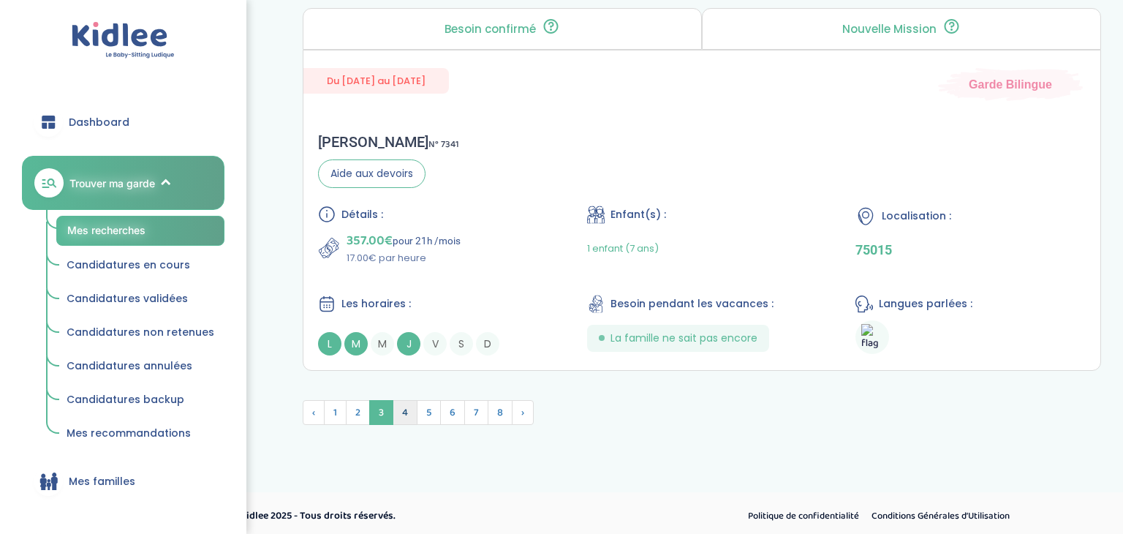
click at [404, 405] on span "4" at bounding box center [405, 412] width 25 height 25
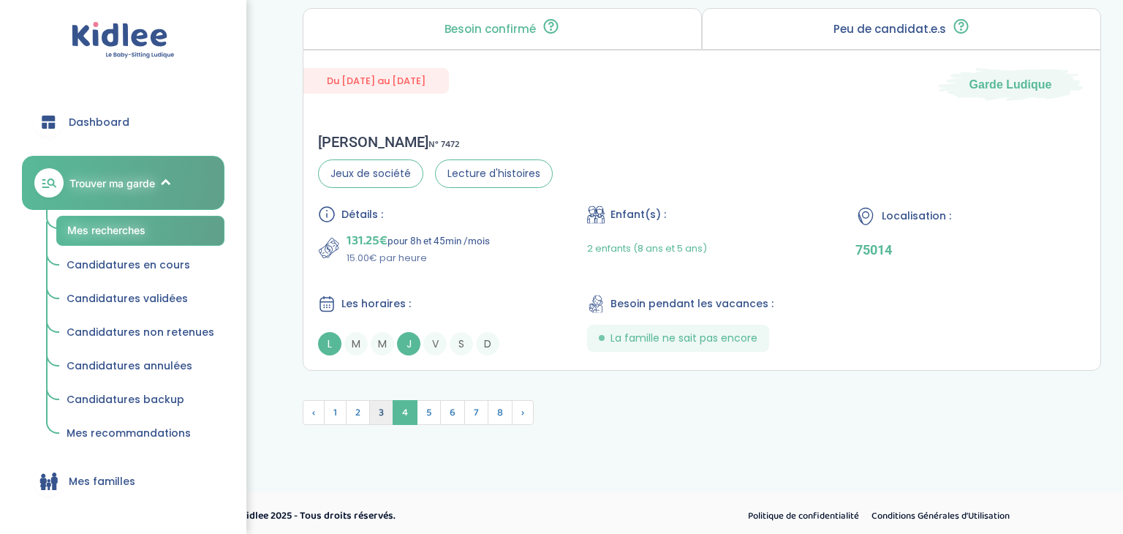
click at [382, 403] on span "3" at bounding box center [381, 412] width 24 height 25
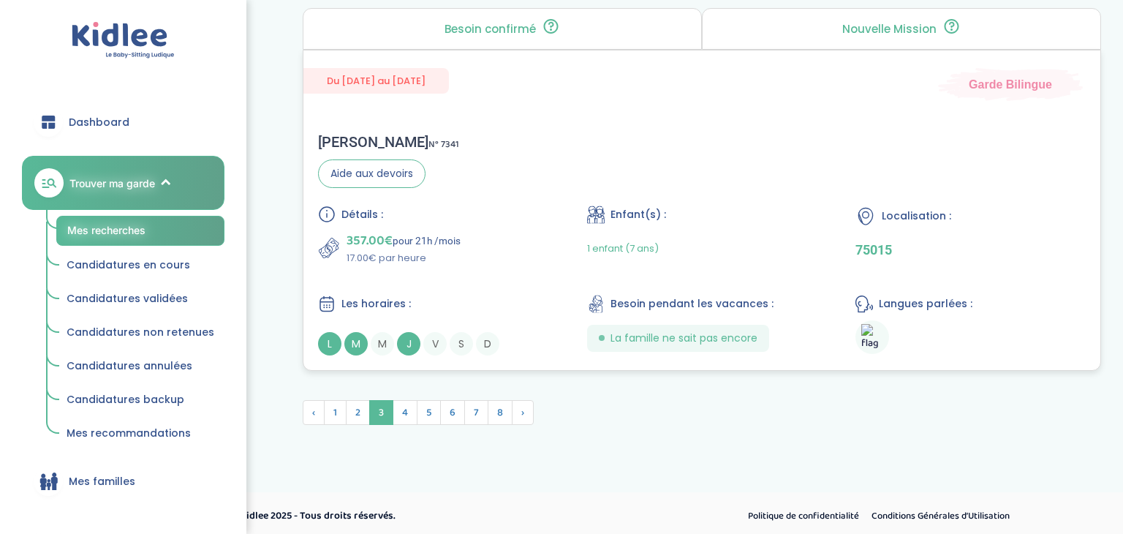
click at [459, 295] on div "Les horaires :" at bounding box center [433, 304] width 230 height 18
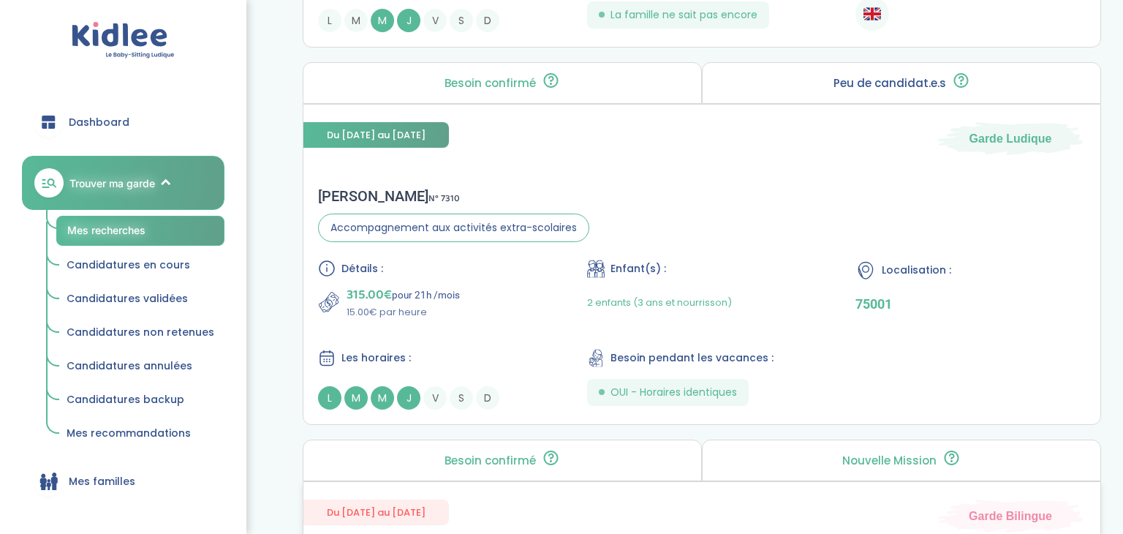
scroll to position [3717, 0]
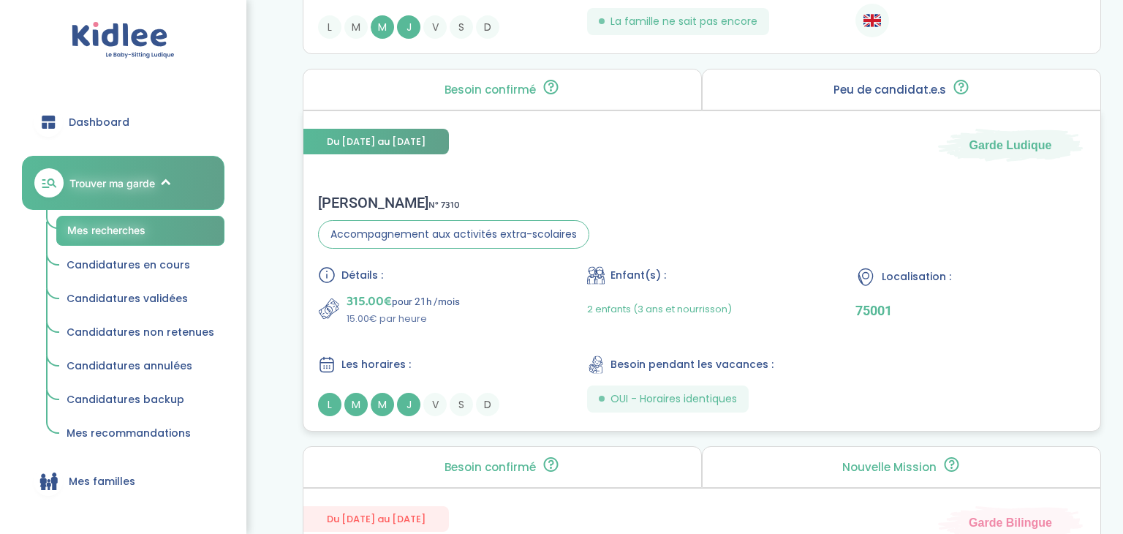
click at [440, 293] on p "315.00€ pour 21h /mois" at bounding box center [403, 301] width 113 height 20
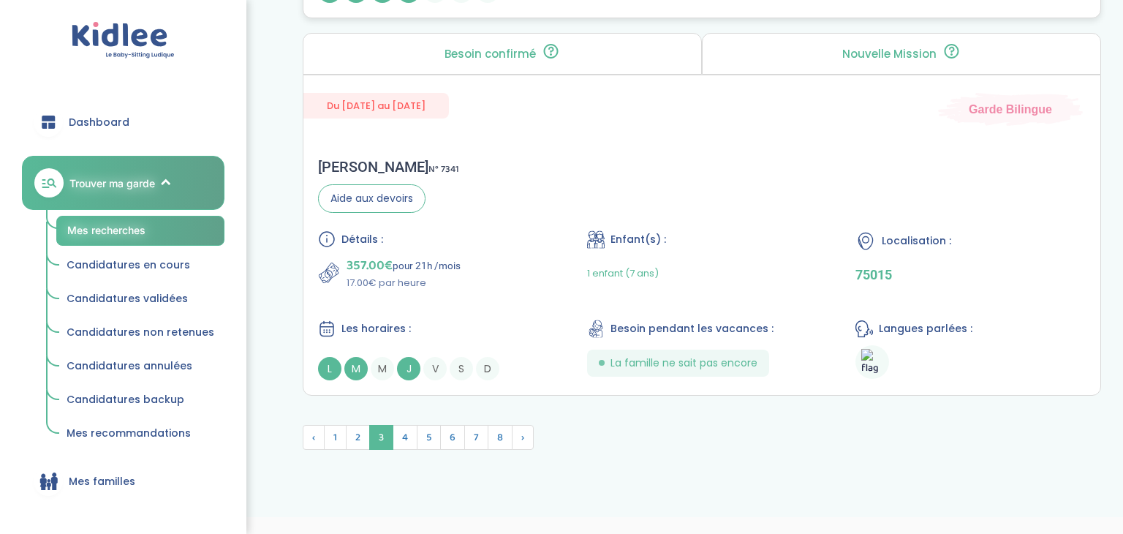
scroll to position [4133, 0]
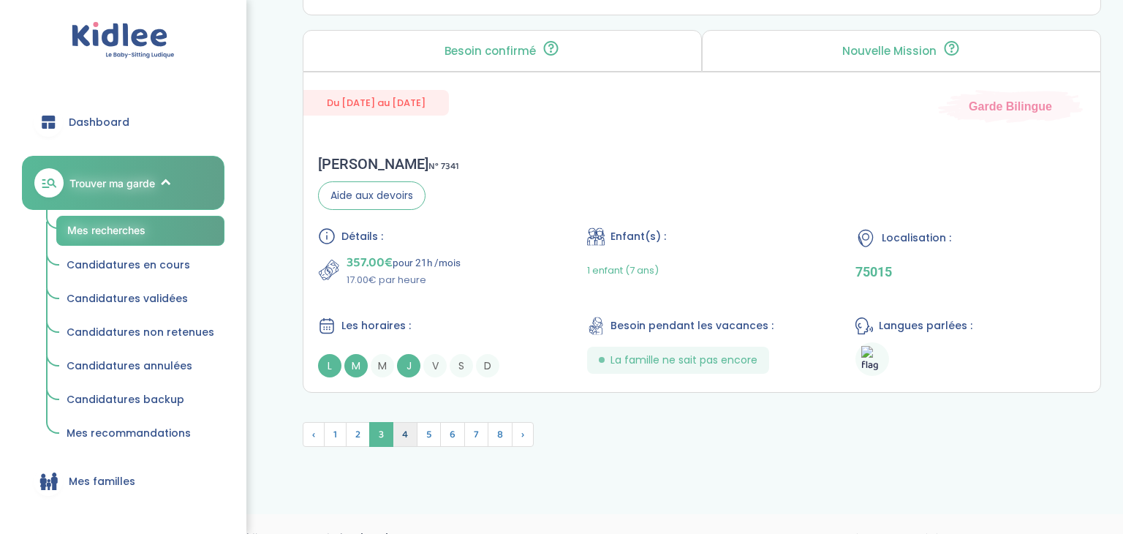
click at [408, 434] on span "4" at bounding box center [405, 434] width 25 height 25
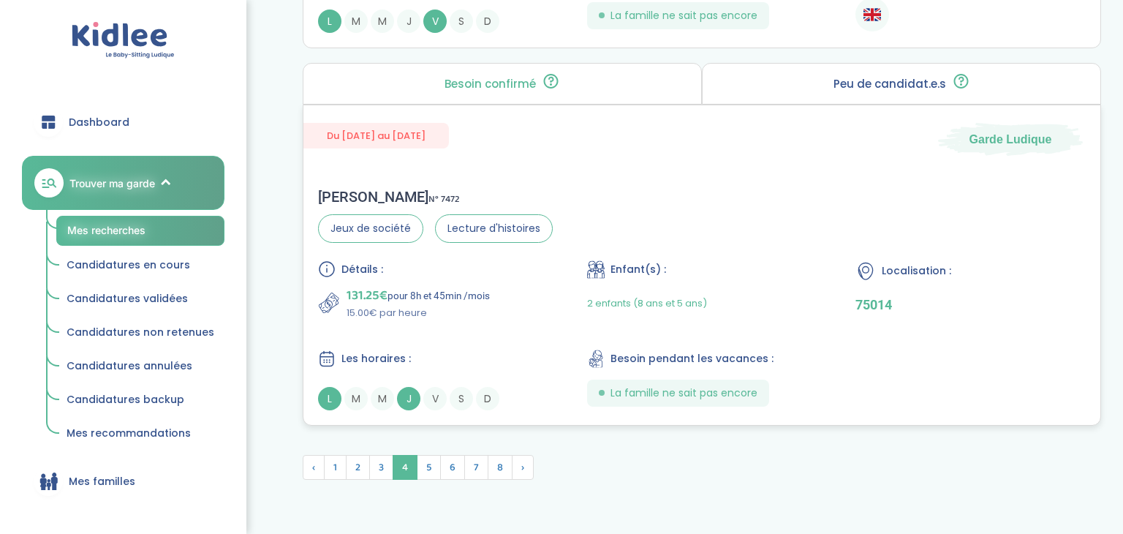
scroll to position [4158, 0]
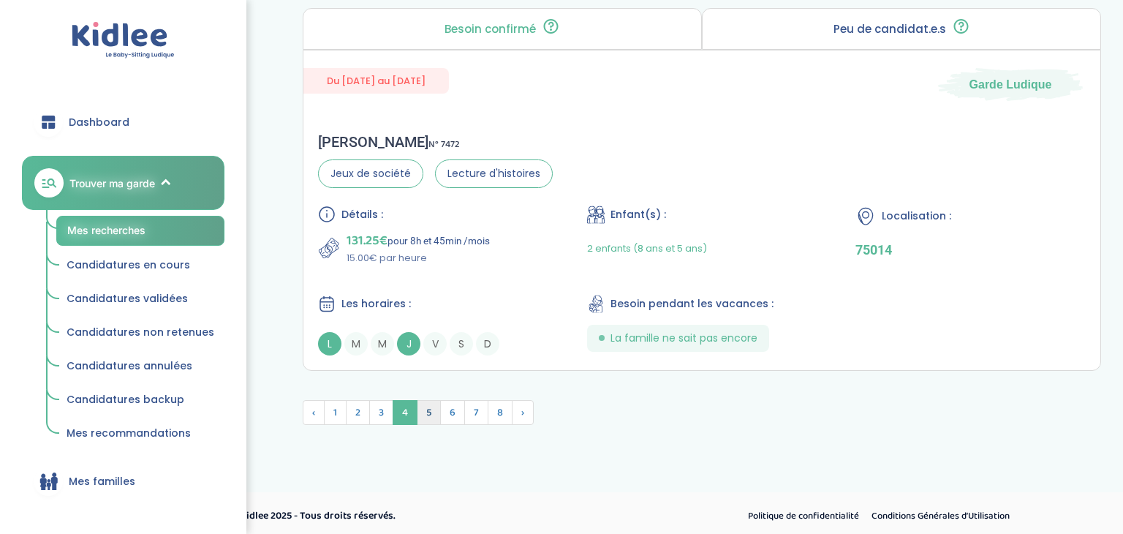
click at [434, 407] on span "5" at bounding box center [429, 412] width 24 height 25
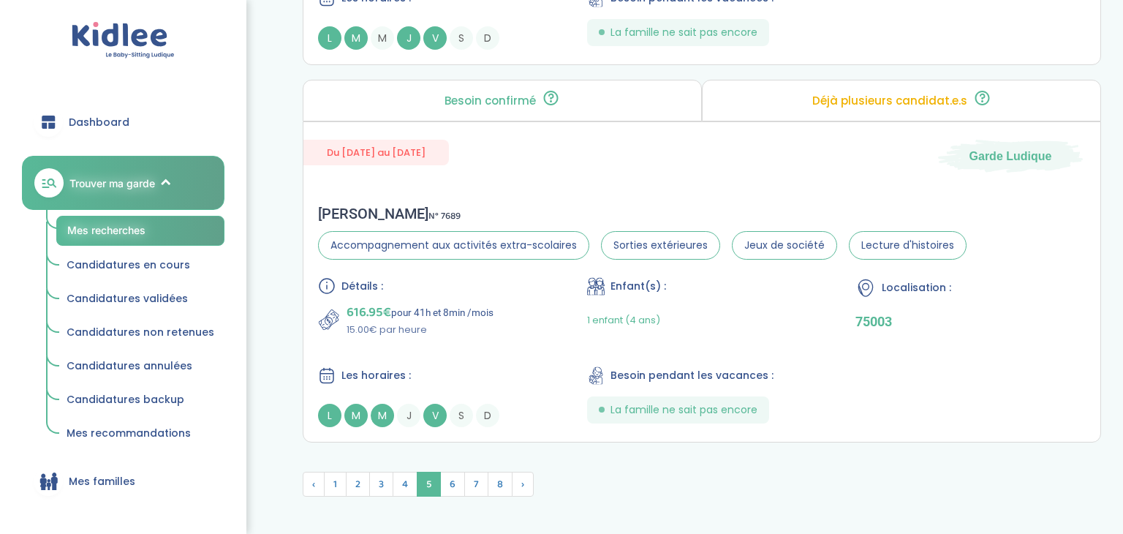
scroll to position [4090, 0]
click at [482, 366] on div "Les horaires :" at bounding box center [433, 375] width 230 height 18
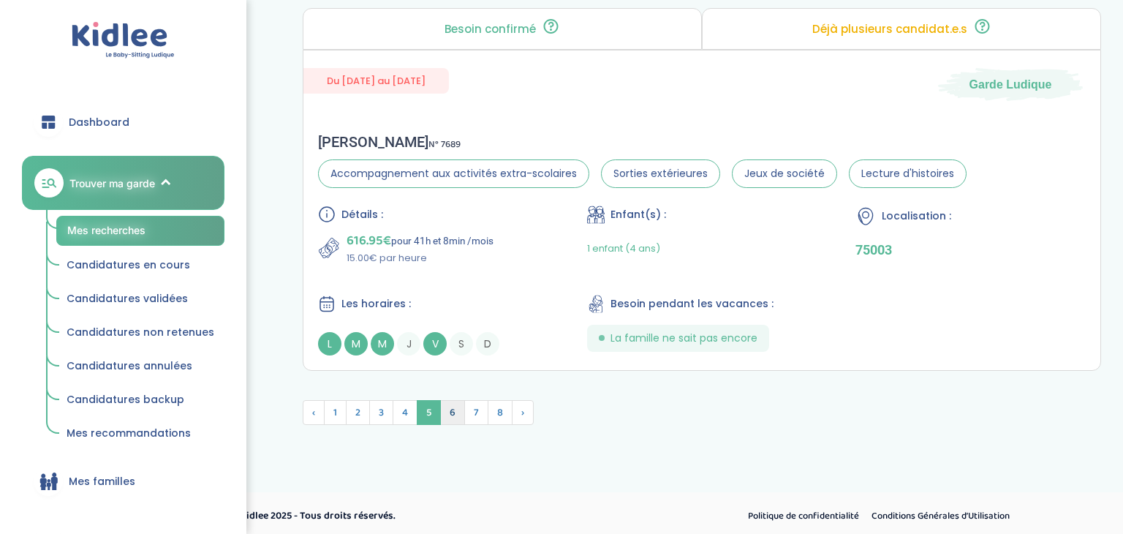
click at [452, 400] on span "6" at bounding box center [452, 412] width 25 height 25
click at [450, 402] on img at bounding box center [452, 412] width 23 height 23
click at [105, 117] on span "Dashboard" at bounding box center [99, 122] width 61 height 15
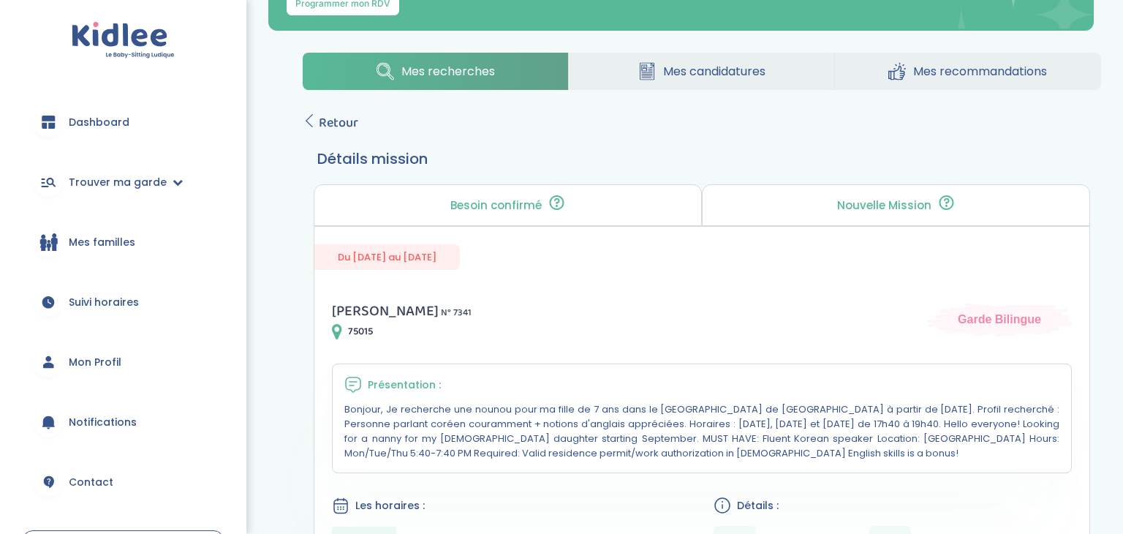
scroll to position [91, 0]
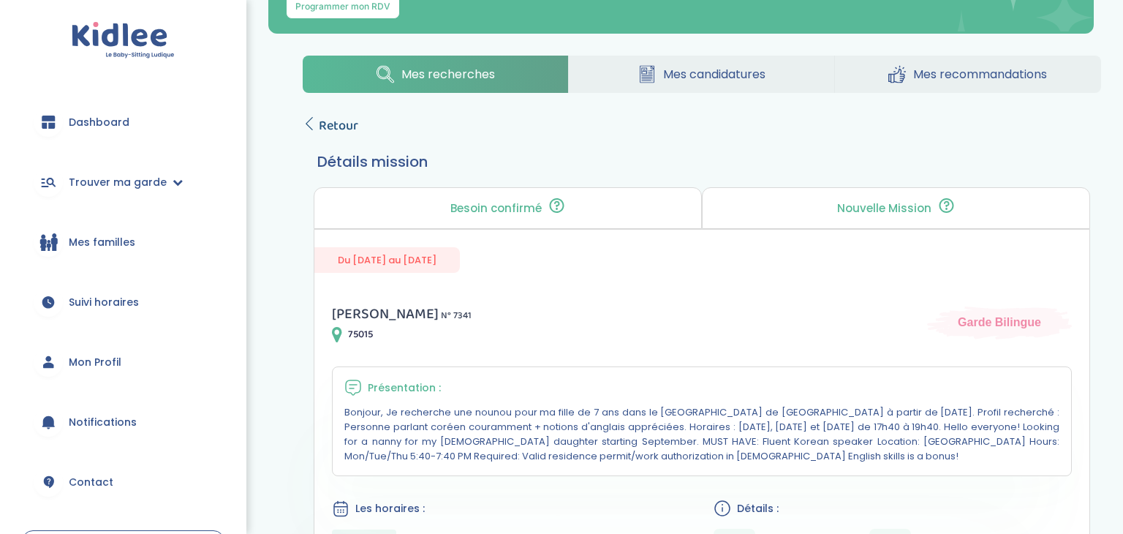
click at [308, 121] on icon at bounding box center [309, 123] width 13 height 13
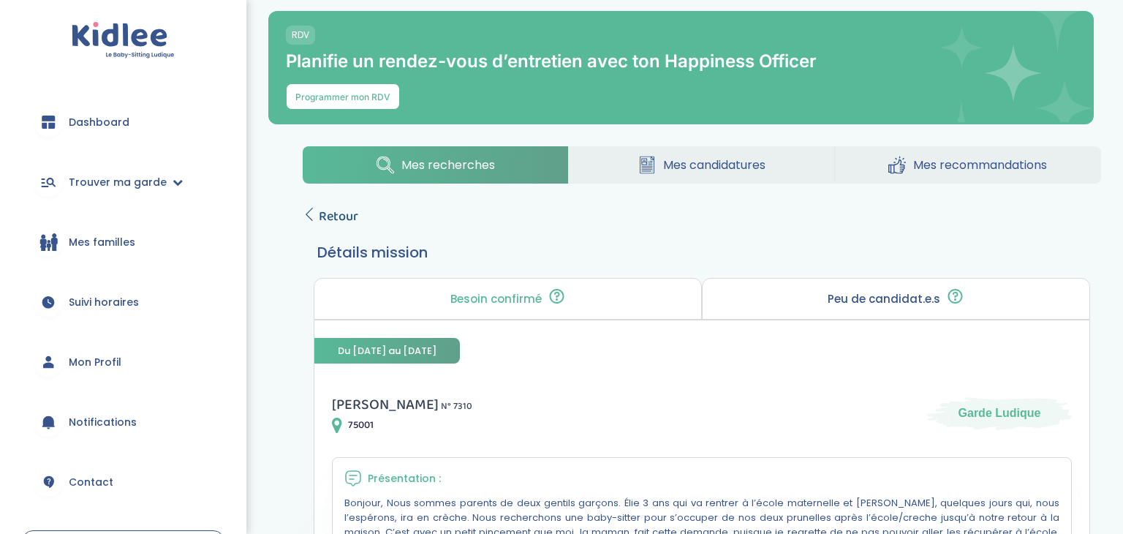
click at [306, 211] on icon at bounding box center [309, 214] width 13 height 13
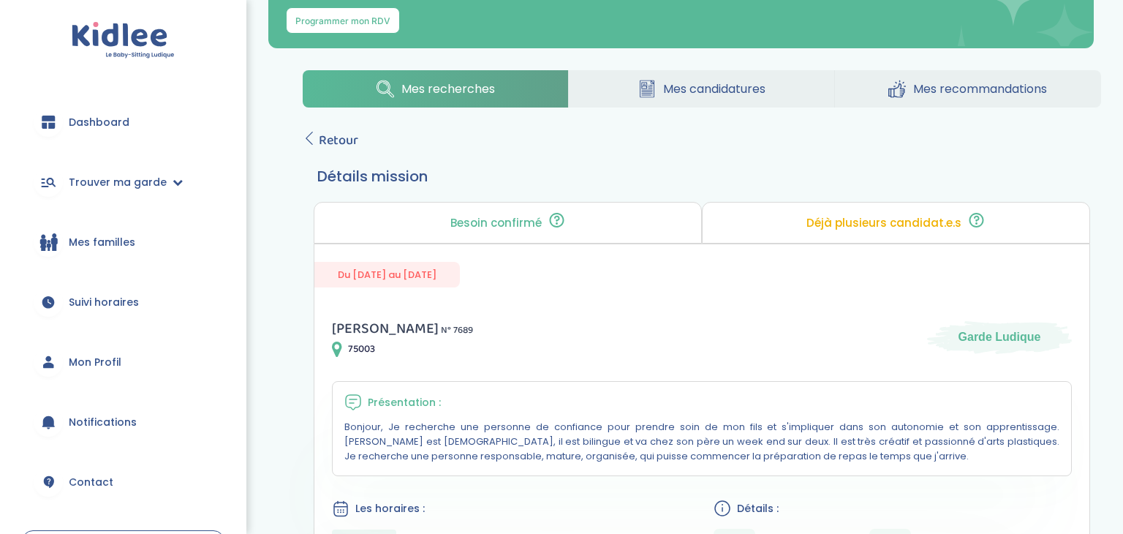
scroll to position [75, 0]
click at [307, 139] on icon at bounding box center [309, 138] width 13 height 13
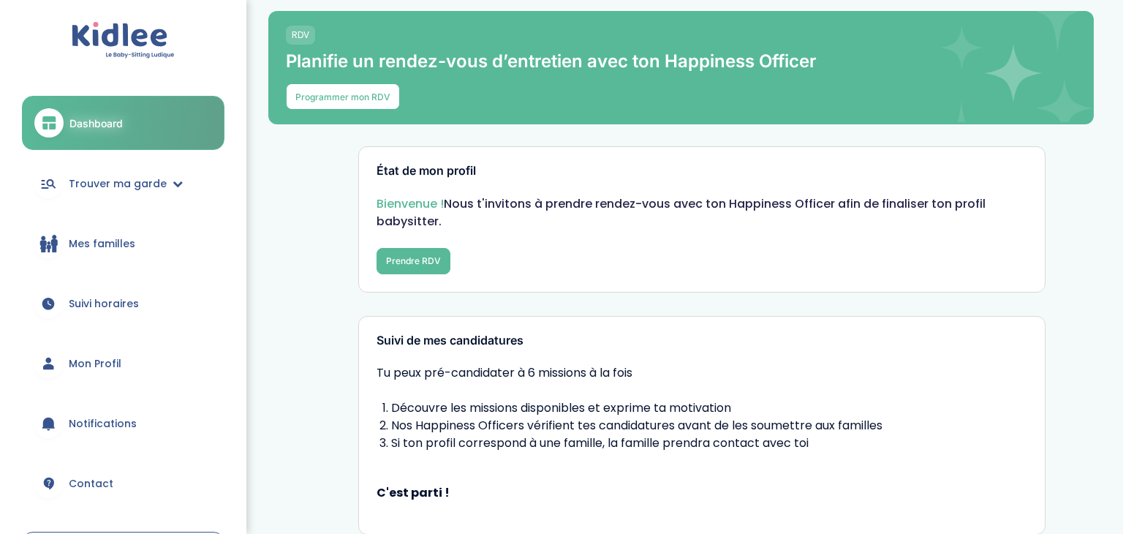
click at [104, 359] on span "Mon Profil" at bounding box center [95, 363] width 53 height 15
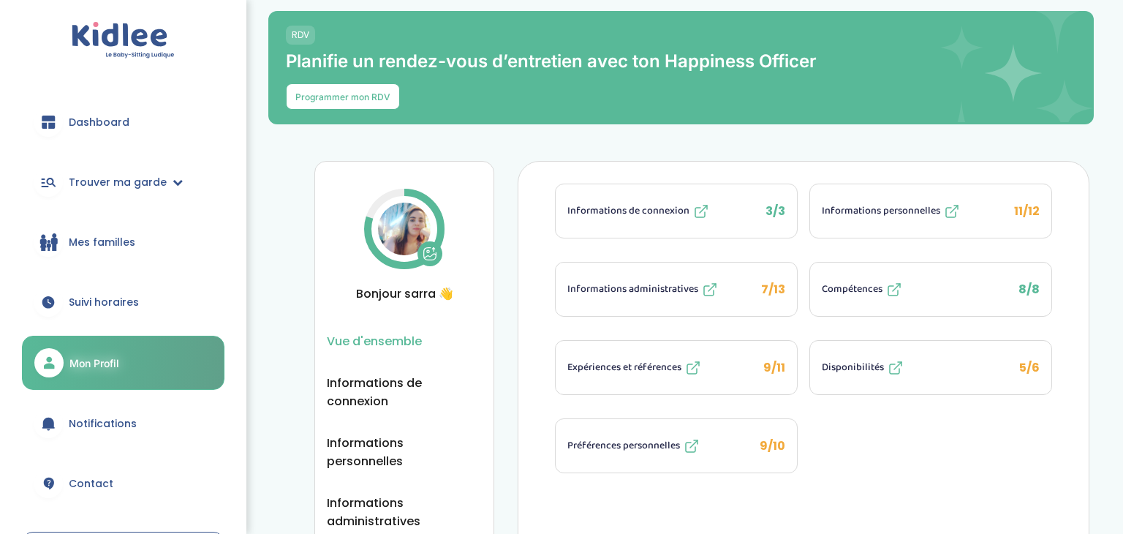
click at [618, 438] on span "Préférences personnelles" at bounding box center [623, 445] width 113 height 15
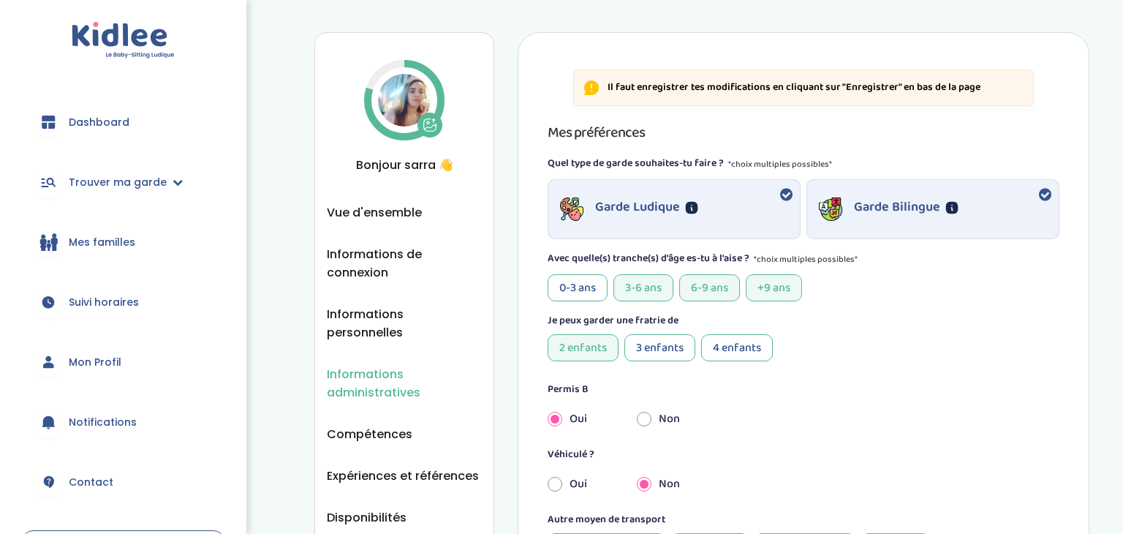
scroll to position [145, 0]
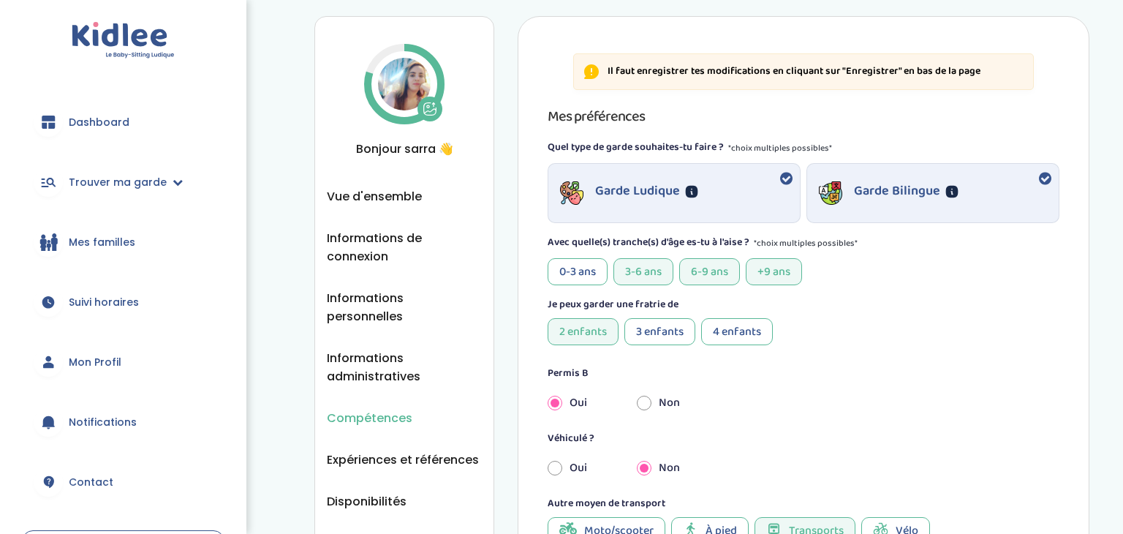
click at [372, 409] on span "Compétences" at bounding box center [370, 418] width 86 height 18
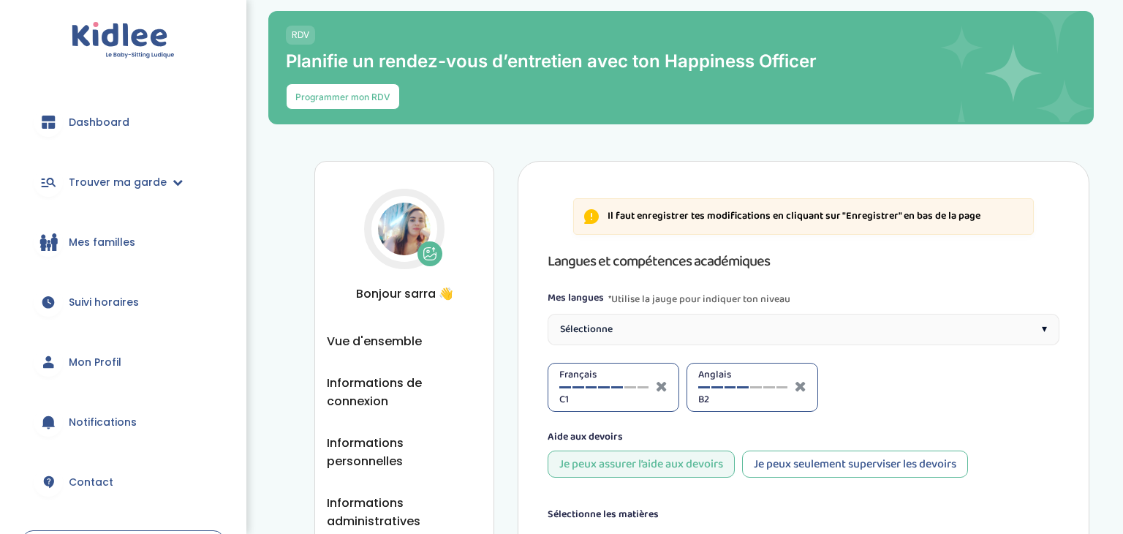
select select "Terminale"
select select "CM2"
select select "6eme"
select select "CM2"
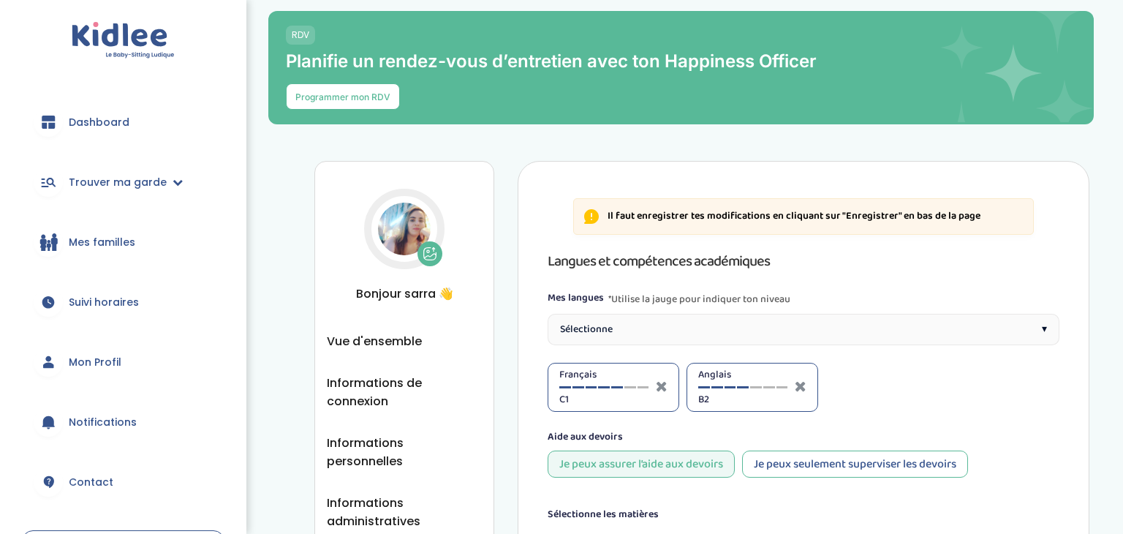
select select "CM2"
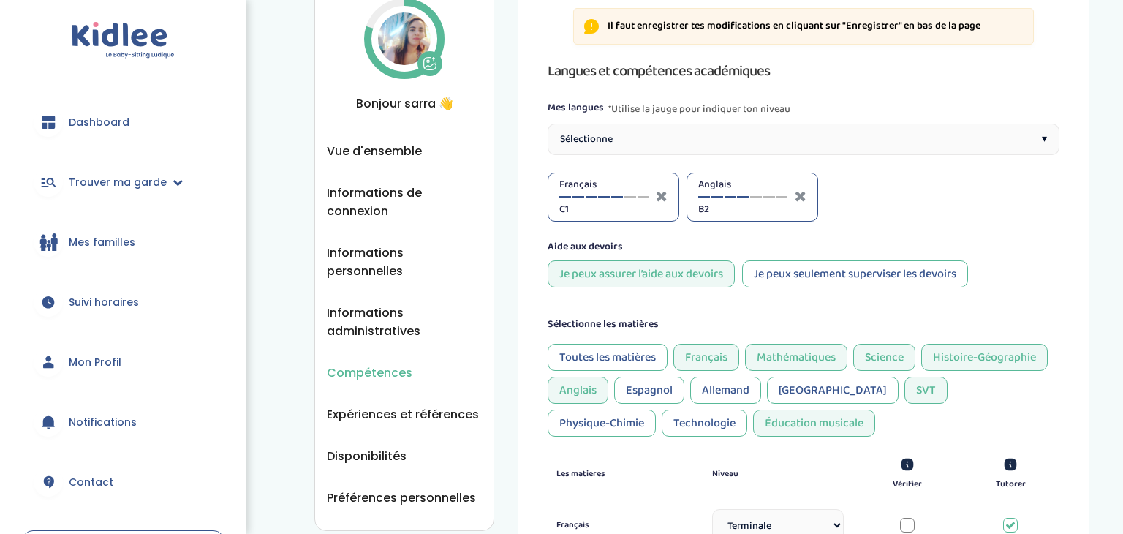
scroll to position [196, 0]
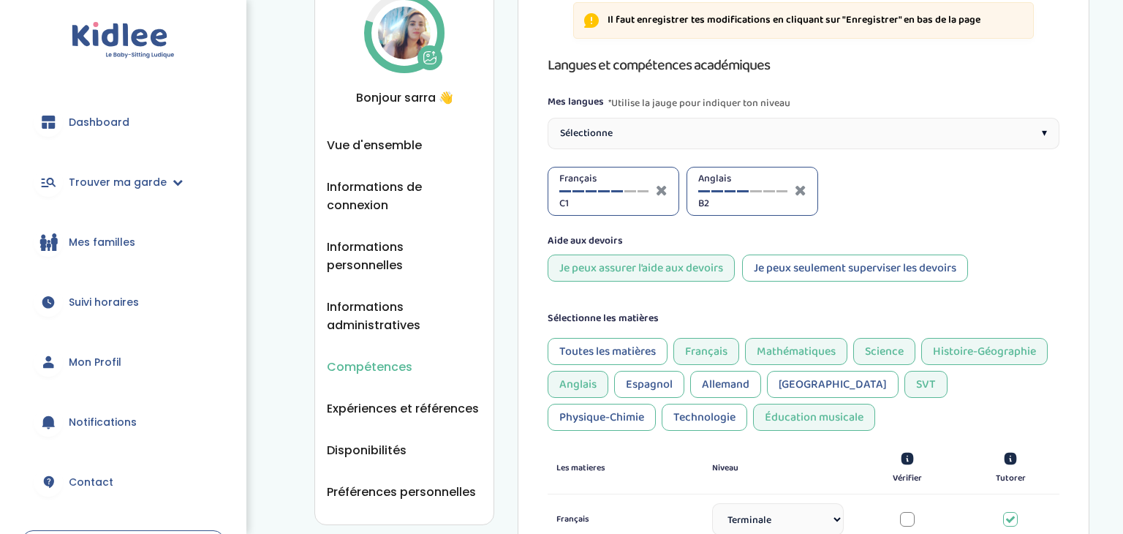
click at [628, 191] on div "Français C1" at bounding box center [603, 191] width 89 height 40
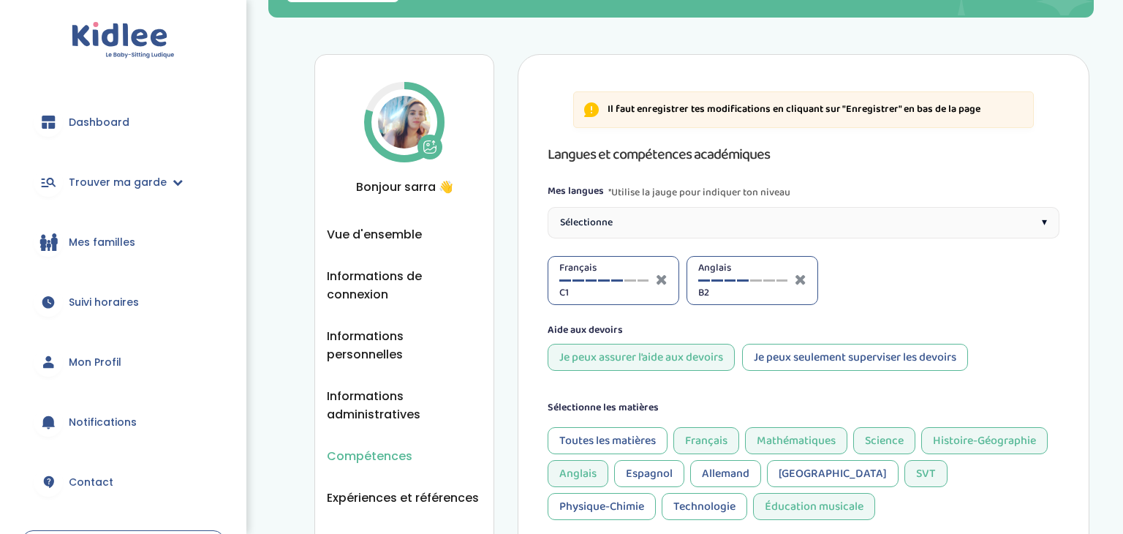
scroll to position [103, 0]
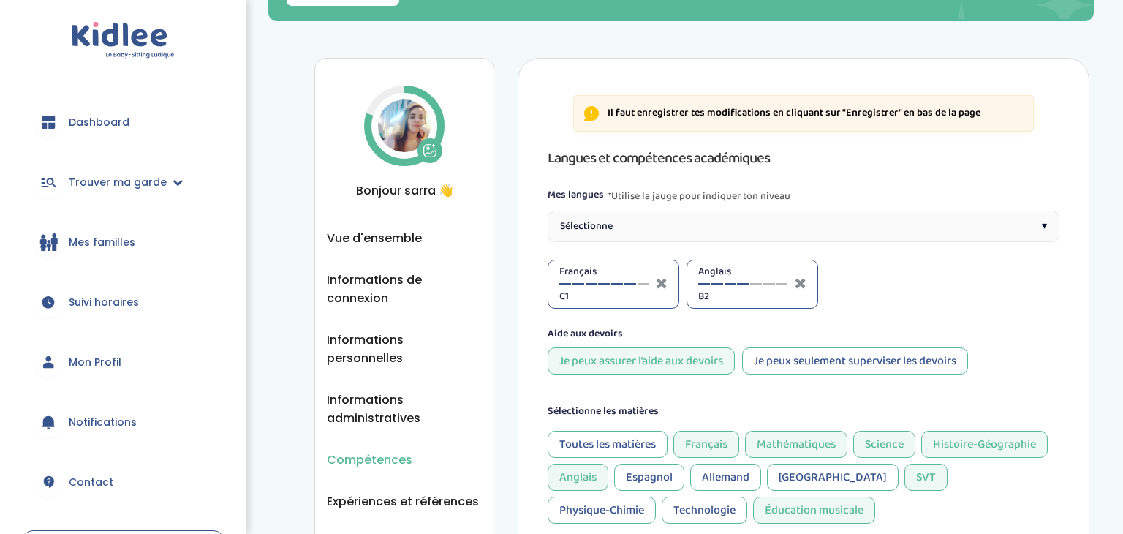
click at [630, 284] on div at bounding box center [631, 284] width 12 height 2
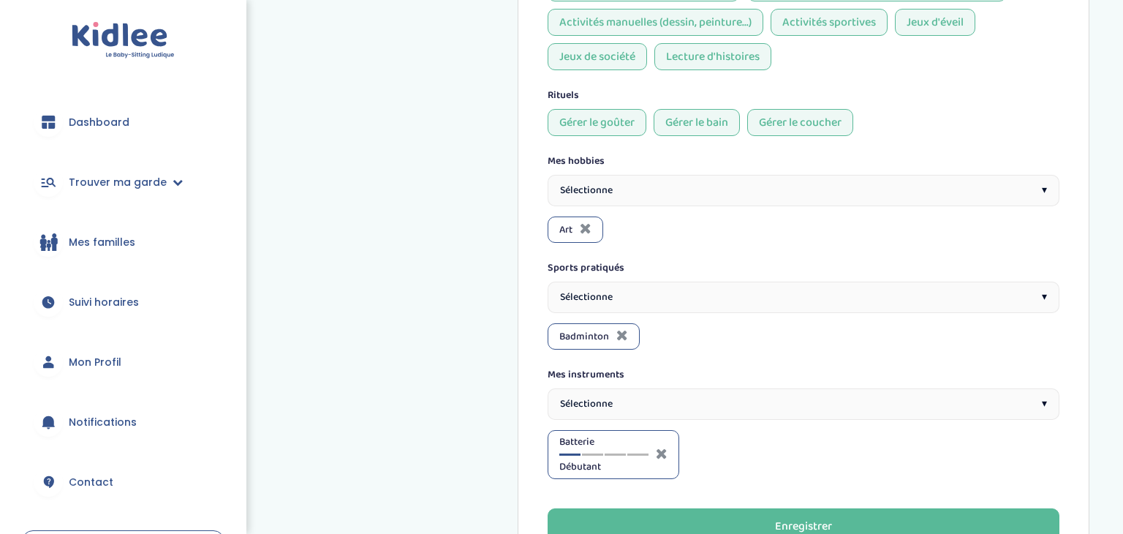
scroll to position [1384, 0]
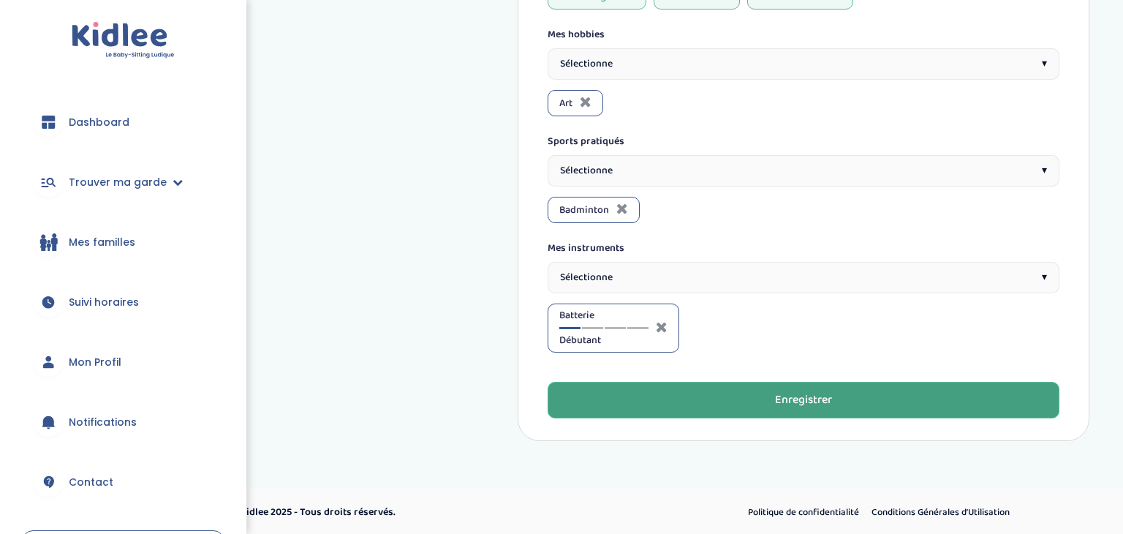
click at [703, 404] on button "Enregistrer" at bounding box center [804, 400] width 512 height 37
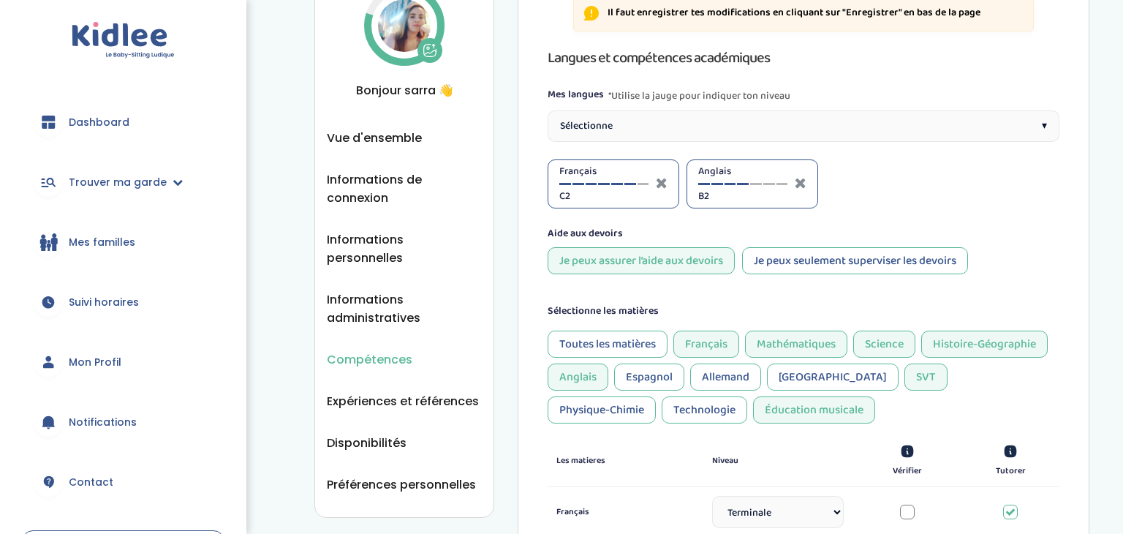
scroll to position [206, 0]
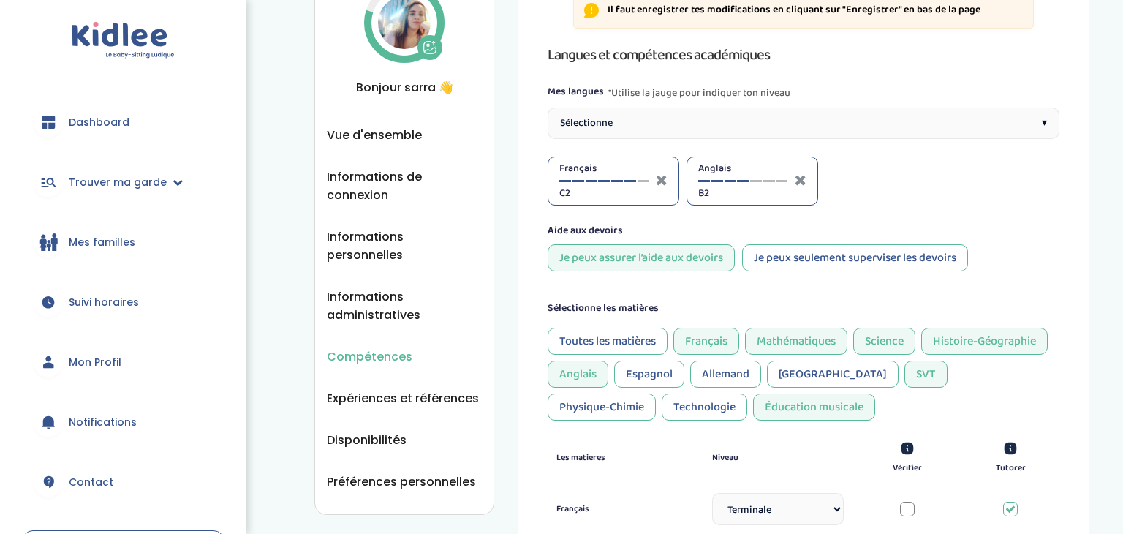
click at [656, 393] on div "Physique-Chimie" at bounding box center [602, 406] width 108 height 27
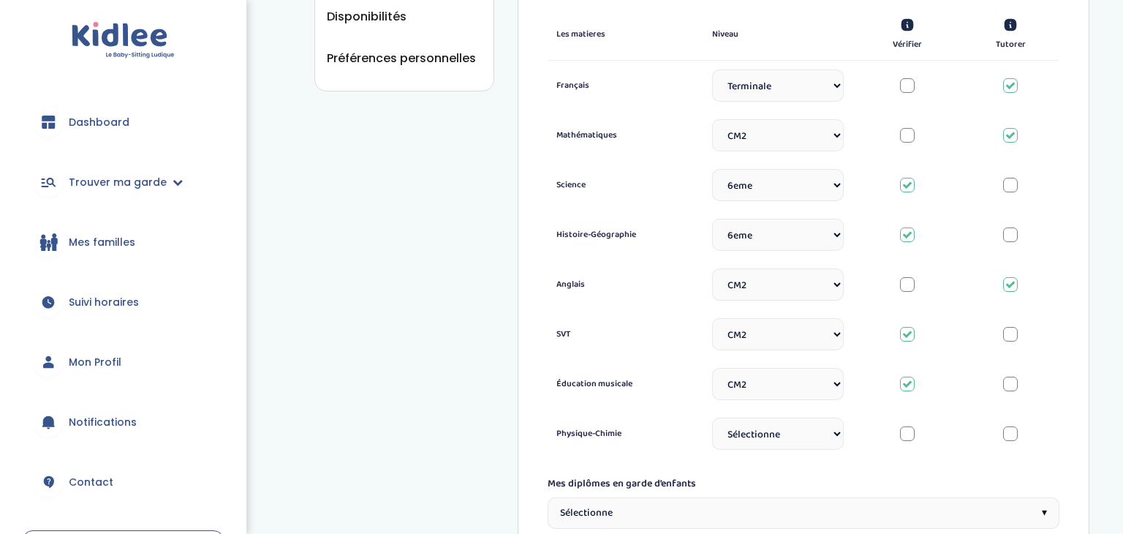
scroll to position [661, 0]
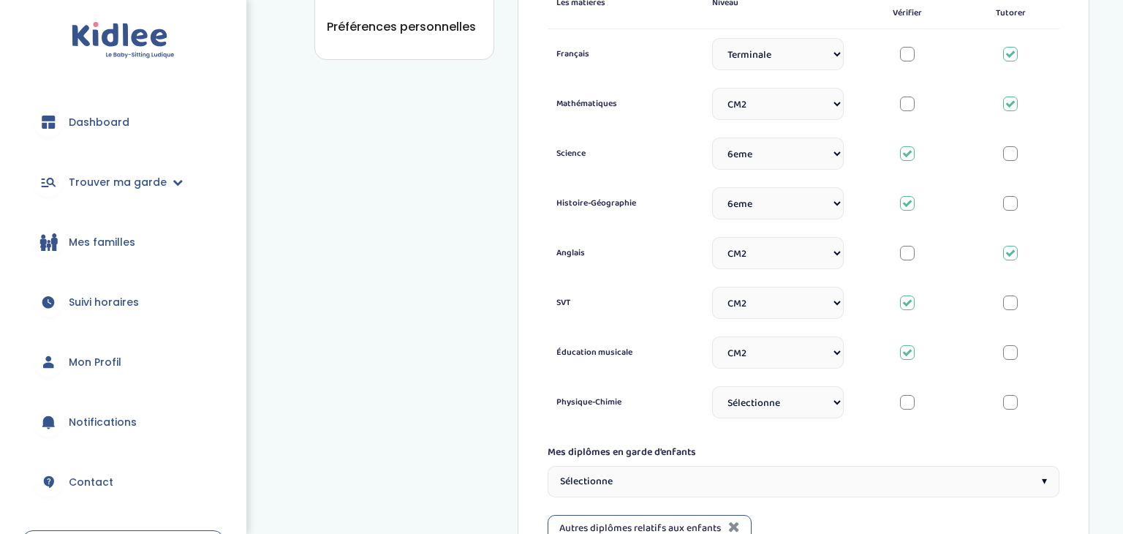
click at [837, 410] on select "Sélectionne CP CE1 CE2 CM1 CM2 6eme 5eme 4eme 3eme Seconde Prémière Terminale" at bounding box center [778, 402] width 132 height 32
click at [712, 386] on select "Sélectionne CP CE1 CE2 CM1 CM2 6eme 5eme 4eme 3eme Seconde Prémière Terminale" at bounding box center [778, 402] width 132 height 32
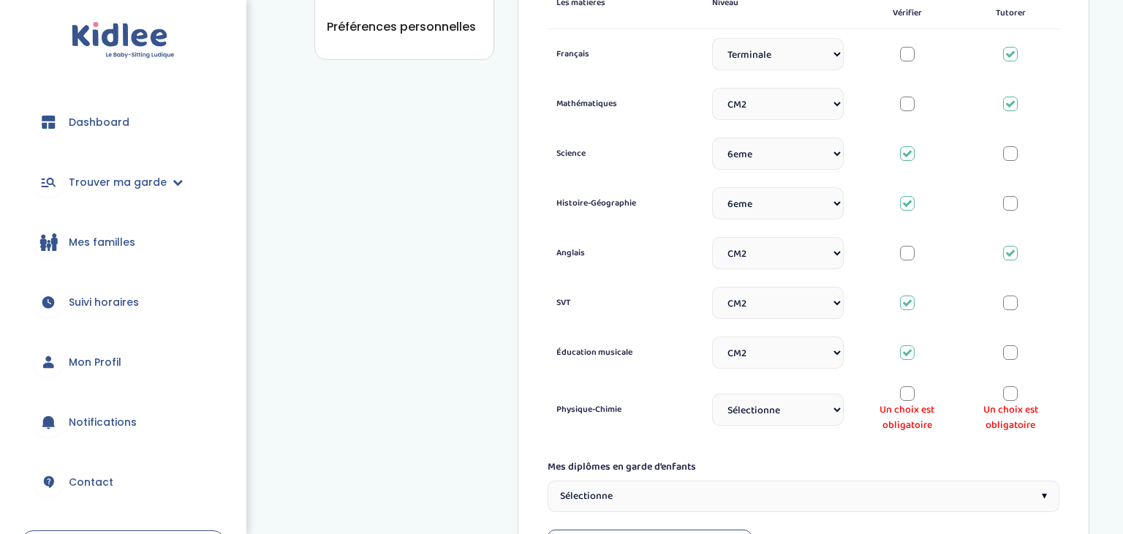
click at [815, 406] on select "Sélectionne CP CE1 CE2 CM1 CM2 6eme 5eme 4eme 3eme Seconde Prémière Terminale" at bounding box center [778, 409] width 132 height 32
click at [712, 393] on select "Sélectionne CP CE1 CE2 CM1 CM2 6eme 5eme 4eme 3eme Seconde Prémière Terminale" at bounding box center [778, 409] width 132 height 32
click at [788, 414] on select "Sélectionne CP CE1 CE2 CM1 CM2 6eme 5eme 4eme 3eme Seconde Prémière Terminale" at bounding box center [778, 409] width 132 height 32
click at [712, 393] on select "Sélectionne CP CE1 CE2 CM1 CM2 6eme 5eme 4eme 3eme Seconde Prémière Terminale" at bounding box center [778, 409] width 132 height 32
click at [910, 394] on div at bounding box center [907, 393] width 15 height 15
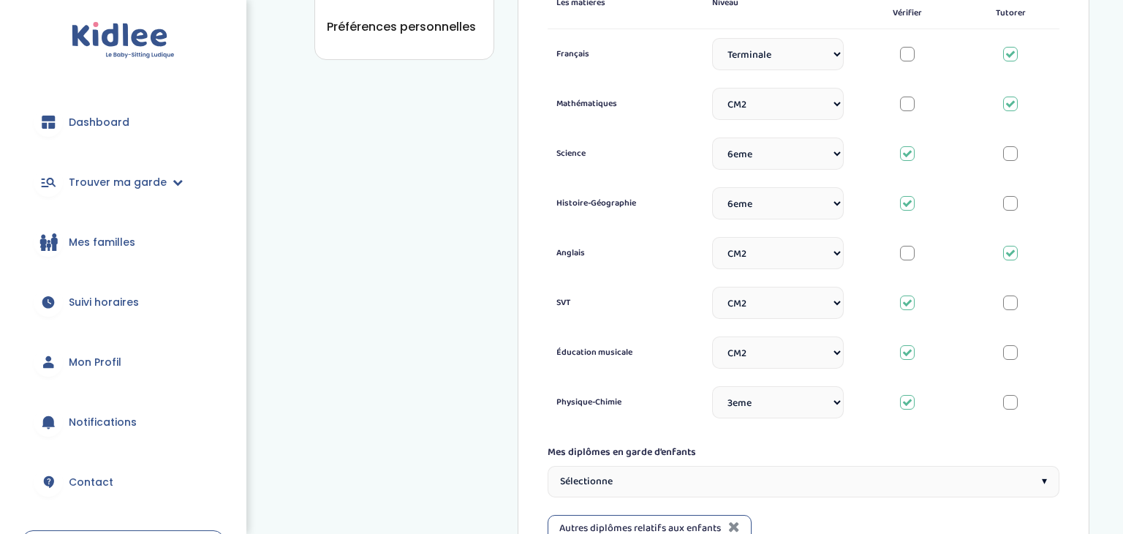
click at [837, 401] on select "Sélectionne CP CE1 CE2 CM1 CM2 6eme 5eme 4eme 3eme Seconde Prémière Terminale" at bounding box center [778, 402] width 132 height 32
select select "6eme"
click at [712, 386] on select "Sélectionne CP CE1 CE2 CM1 CM2 6eme 5eme 4eme 3eme Seconde Prémière Terminale" at bounding box center [778, 402] width 132 height 32
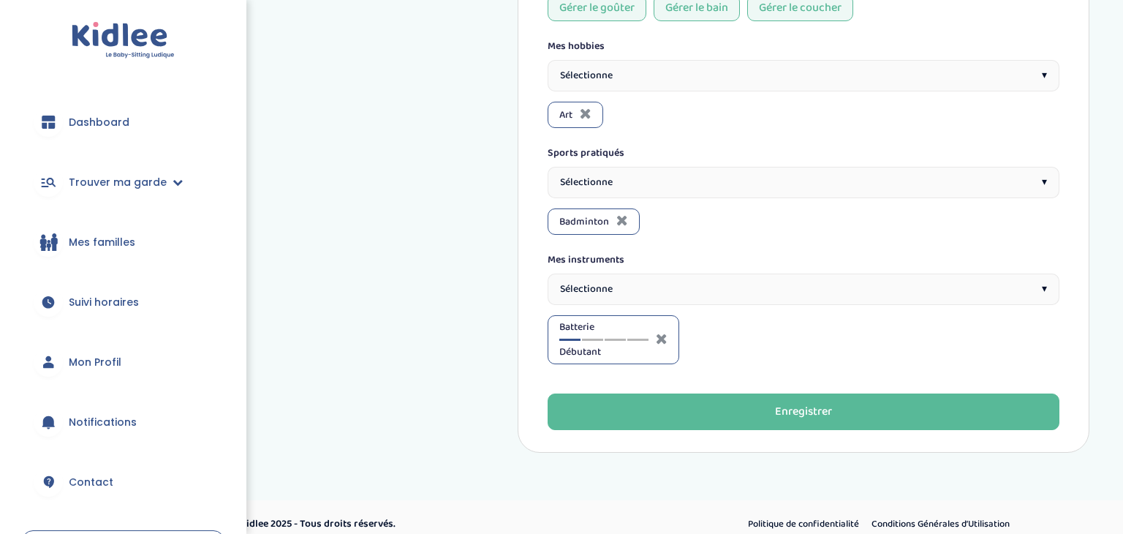
scroll to position [1434, 0]
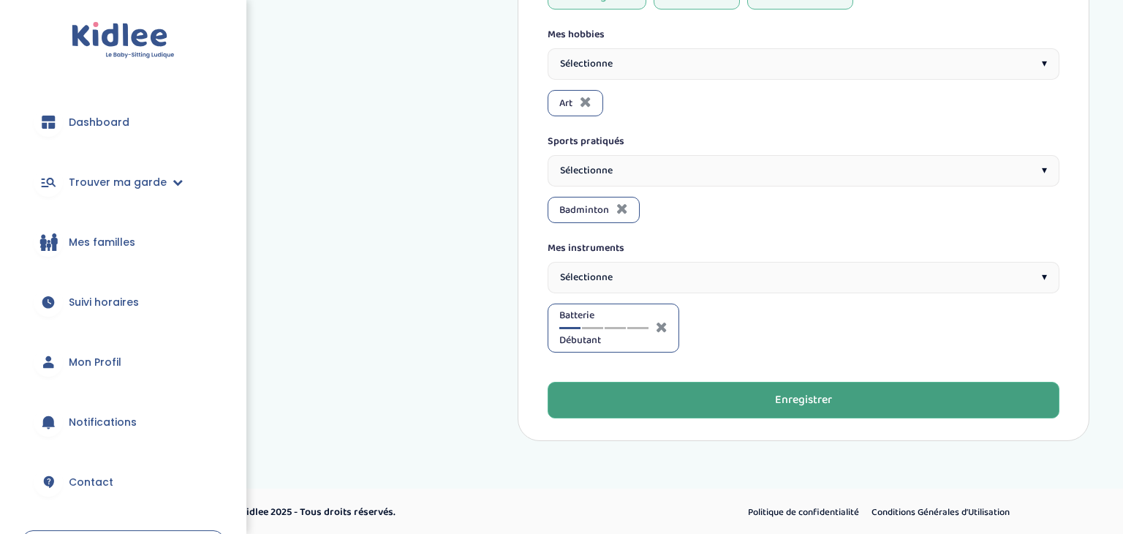
click at [795, 405] on div "Enregistrer" at bounding box center [803, 400] width 57 height 17
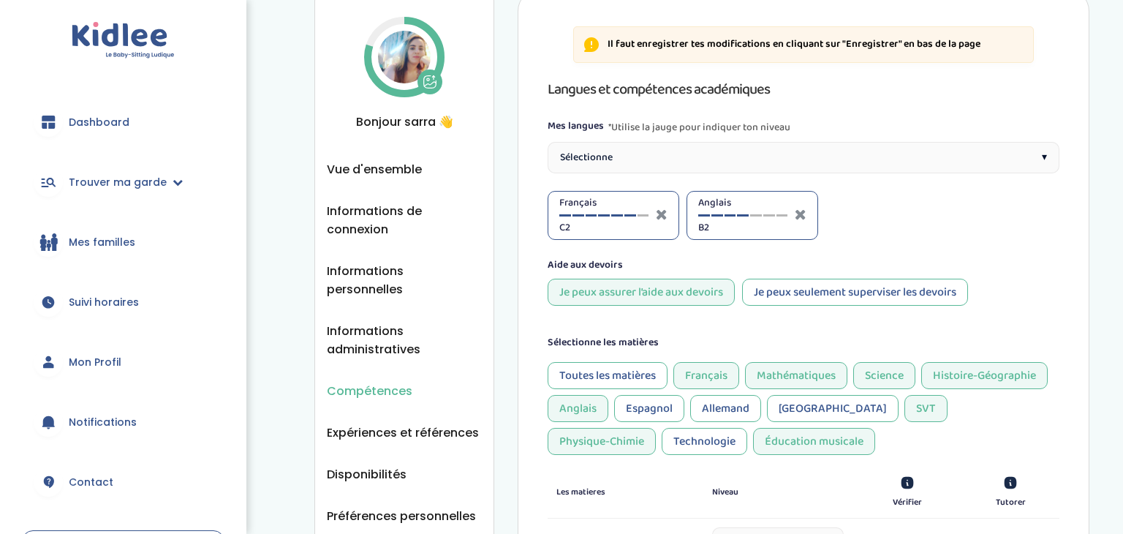
scroll to position [161, 0]
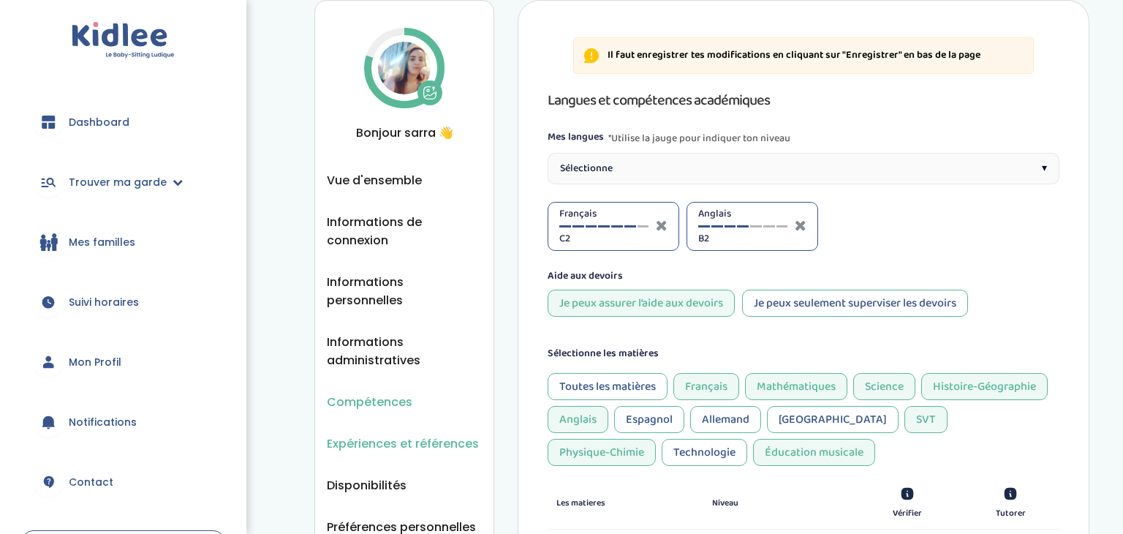
click at [365, 434] on span "Expériences et références" at bounding box center [403, 443] width 152 height 18
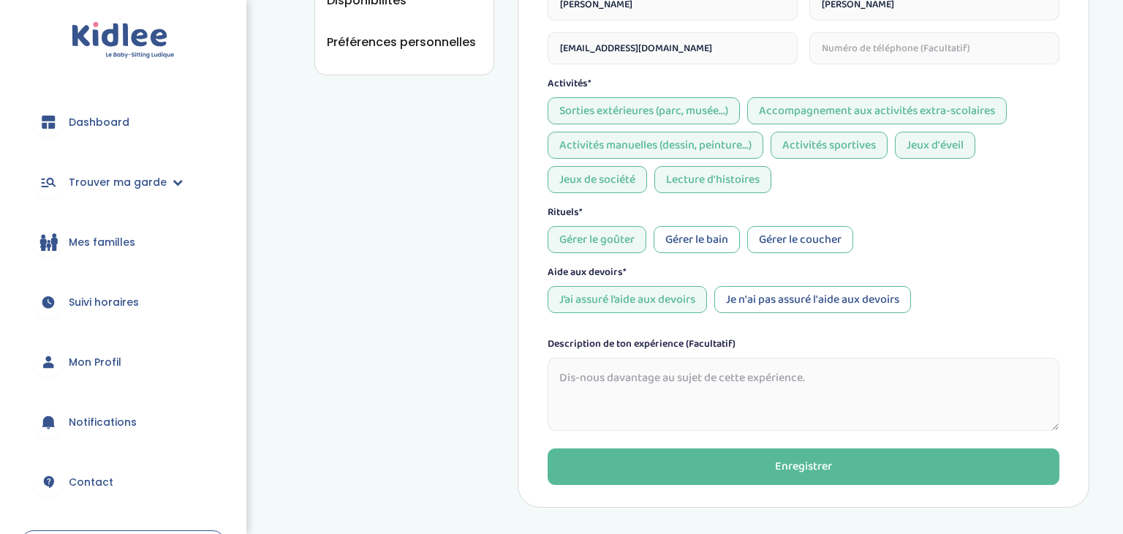
scroll to position [649, 0]
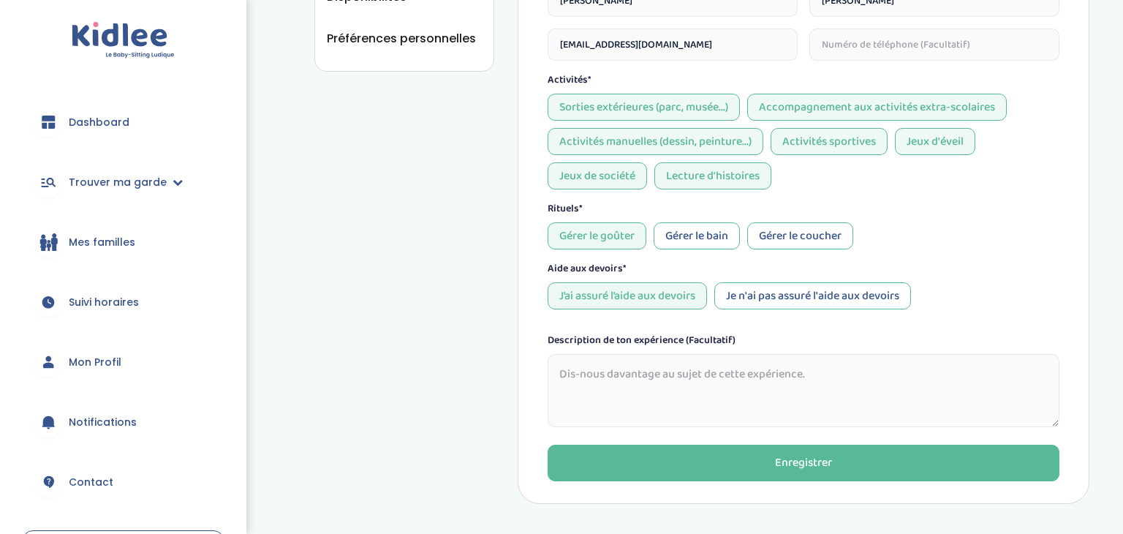
click at [702, 238] on div "Gérer le bain" at bounding box center [697, 235] width 86 height 27
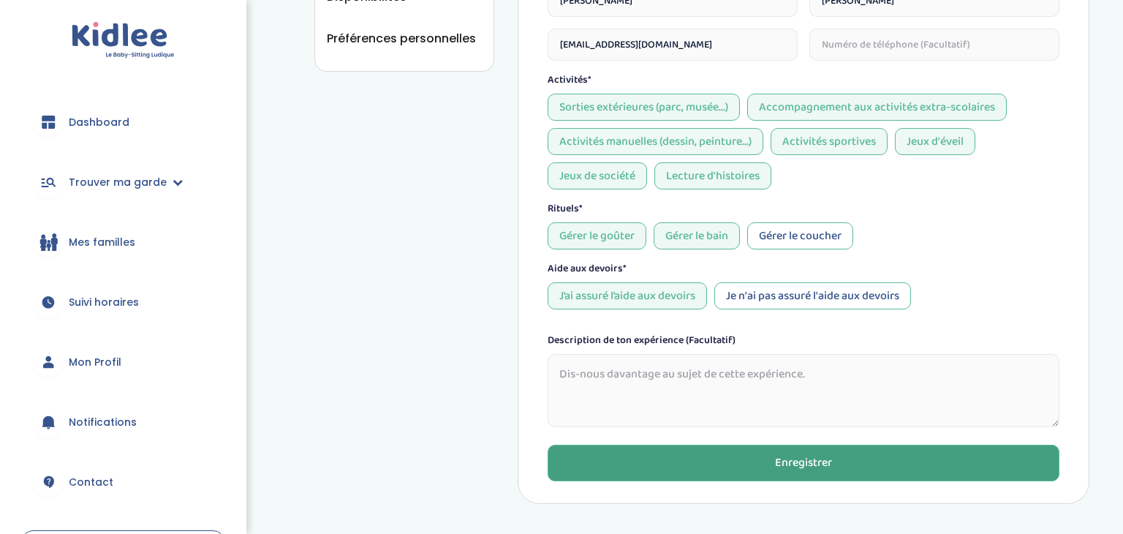
click at [677, 471] on button "Enregistrer" at bounding box center [804, 463] width 512 height 37
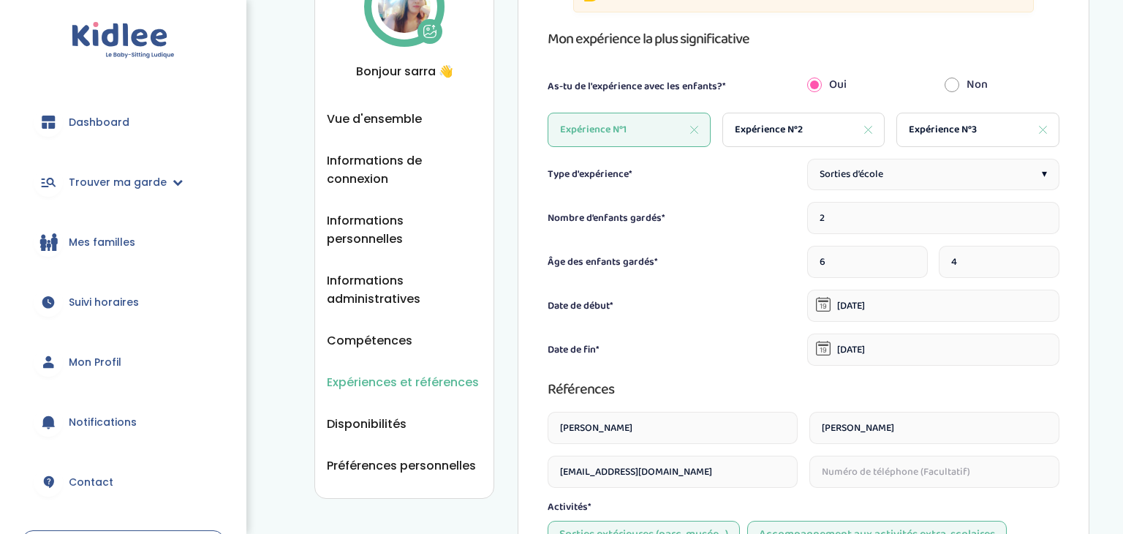
scroll to position [223, 0]
click at [98, 125] on span "Dashboard" at bounding box center [99, 122] width 61 height 15
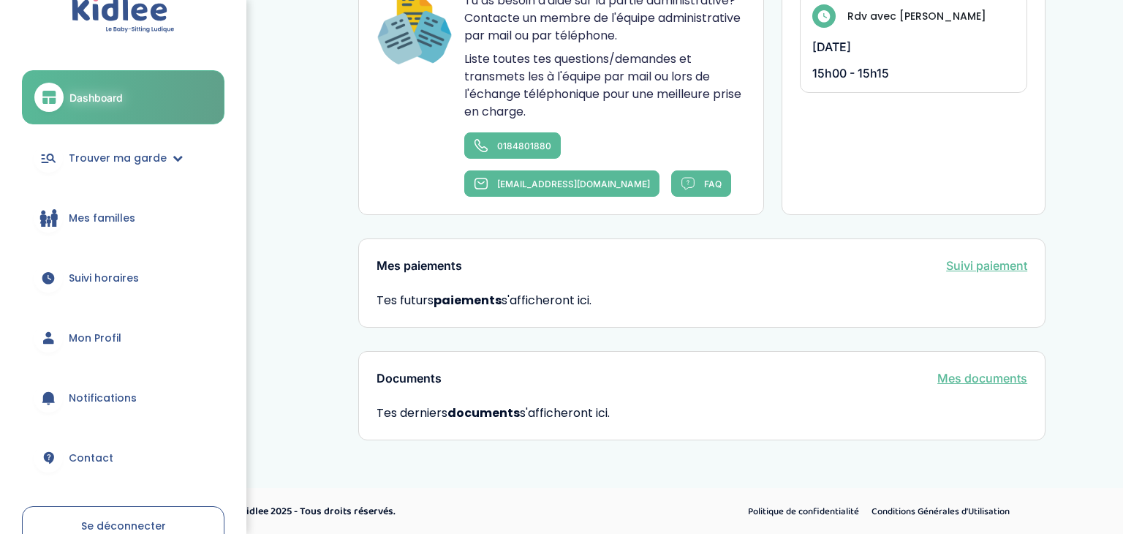
scroll to position [29, 0]
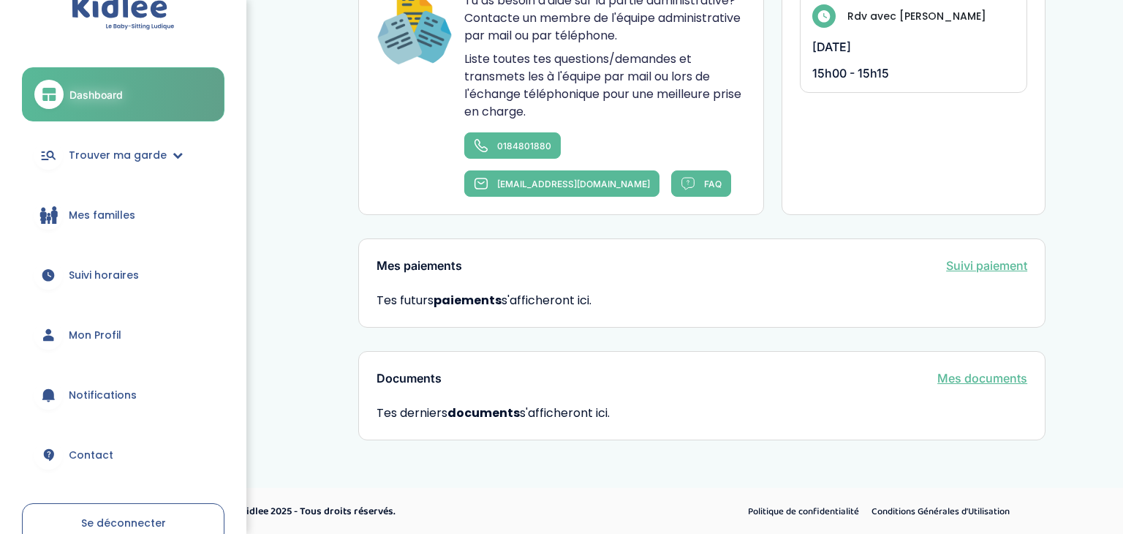
click at [102, 333] on span "Mon Profil" at bounding box center [95, 335] width 53 height 15
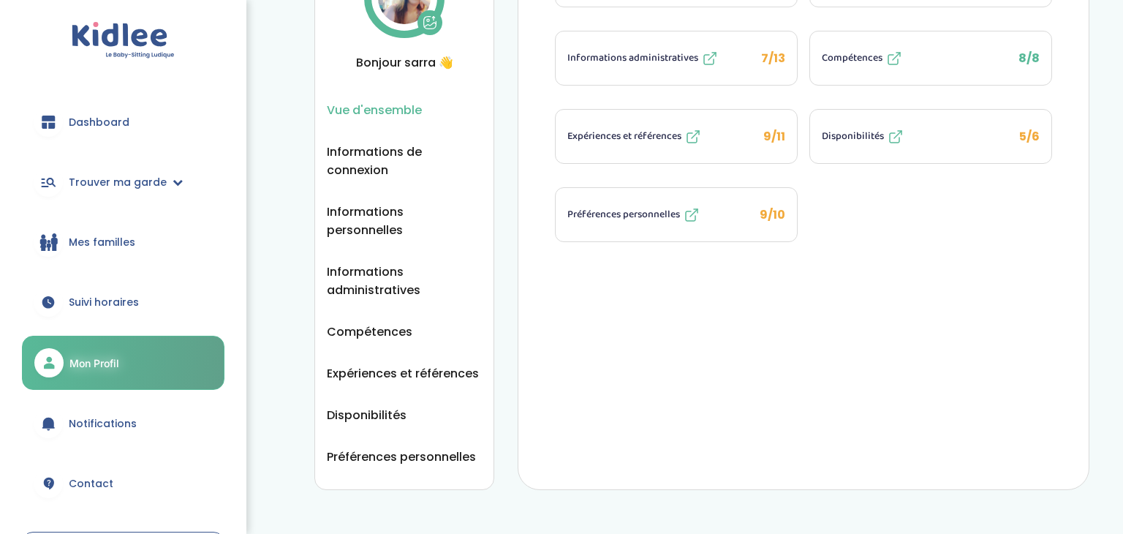
scroll to position [234, 0]
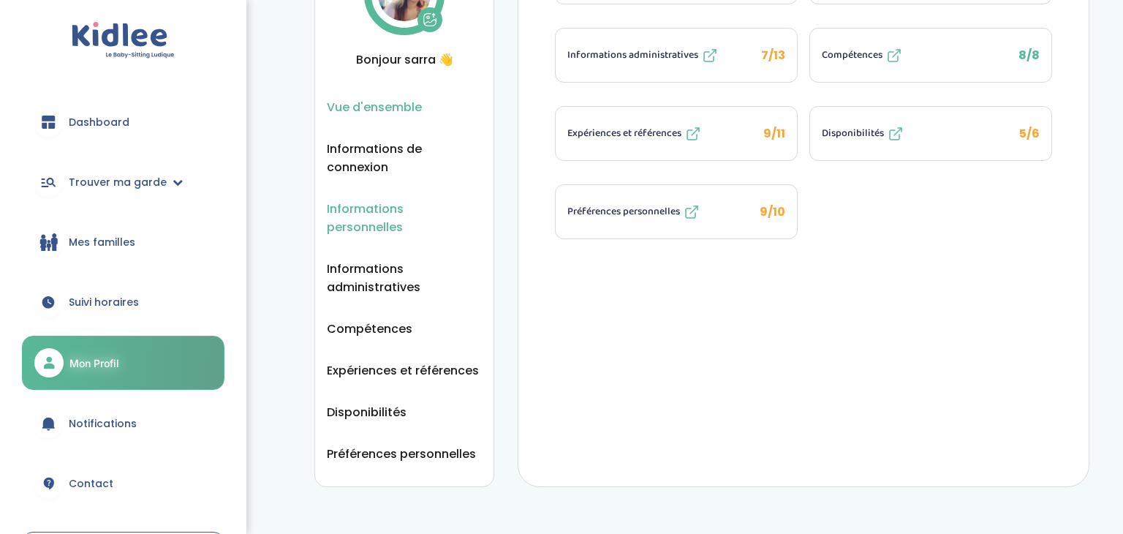
click at [390, 208] on span "Informations personnelles" at bounding box center [404, 218] width 155 height 37
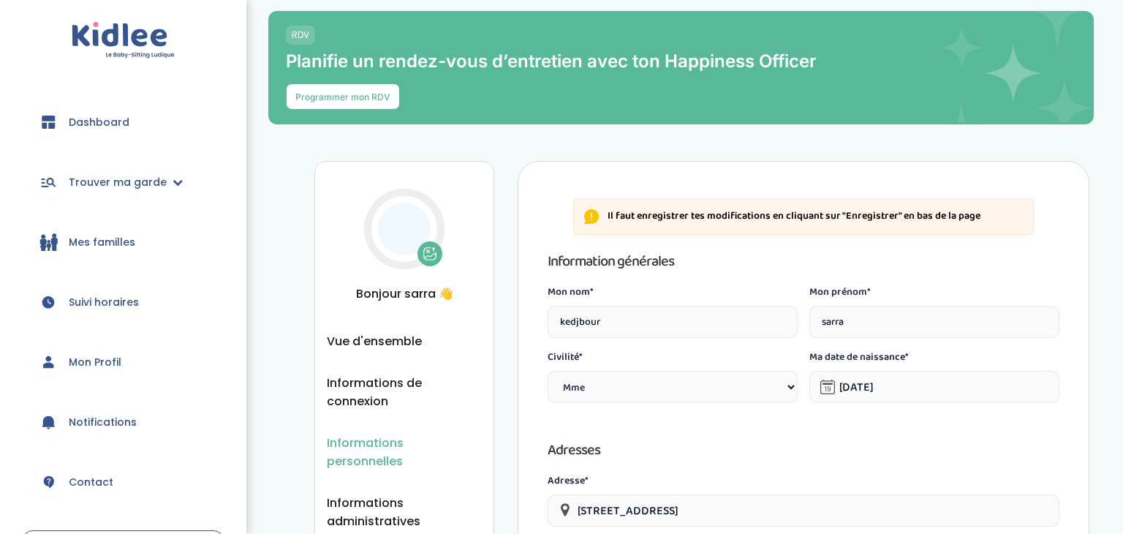
select select "1"
select select "6"
click at [94, 116] on span "Dashboard" at bounding box center [99, 122] width 61 height 15
